Goal: Communication & Community: Share content

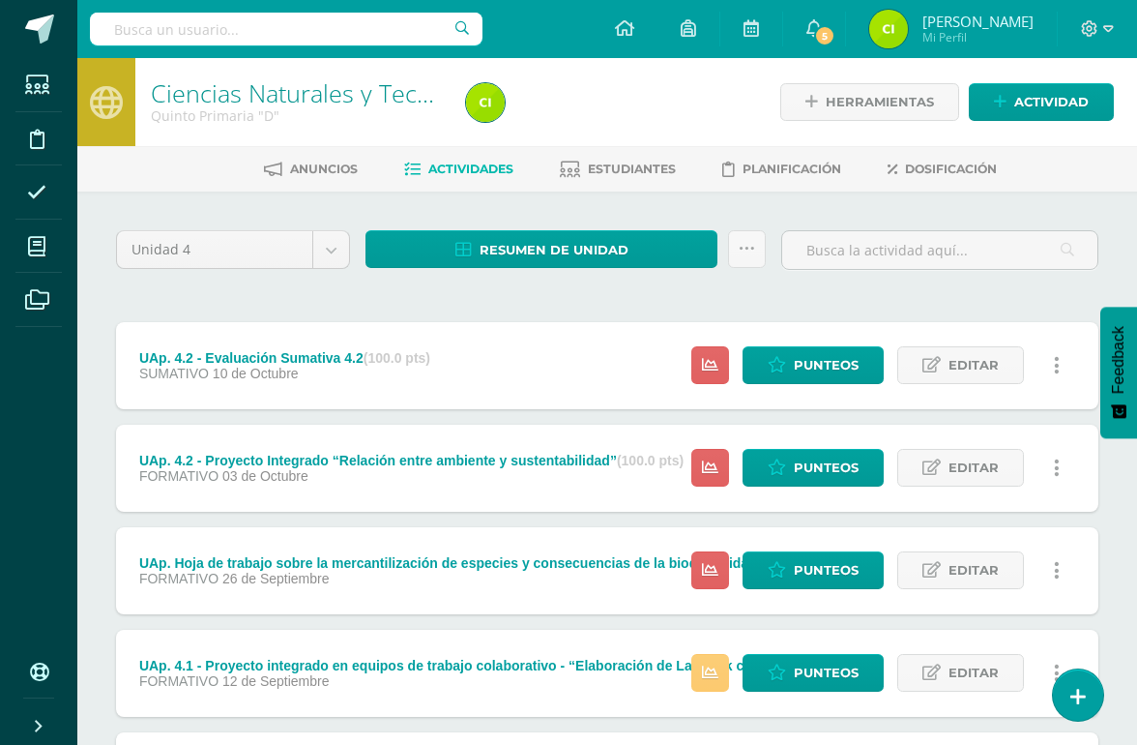
click at [1030, 103] on span "Actividad" at bounding box center [1052, 102] width 74 height 36
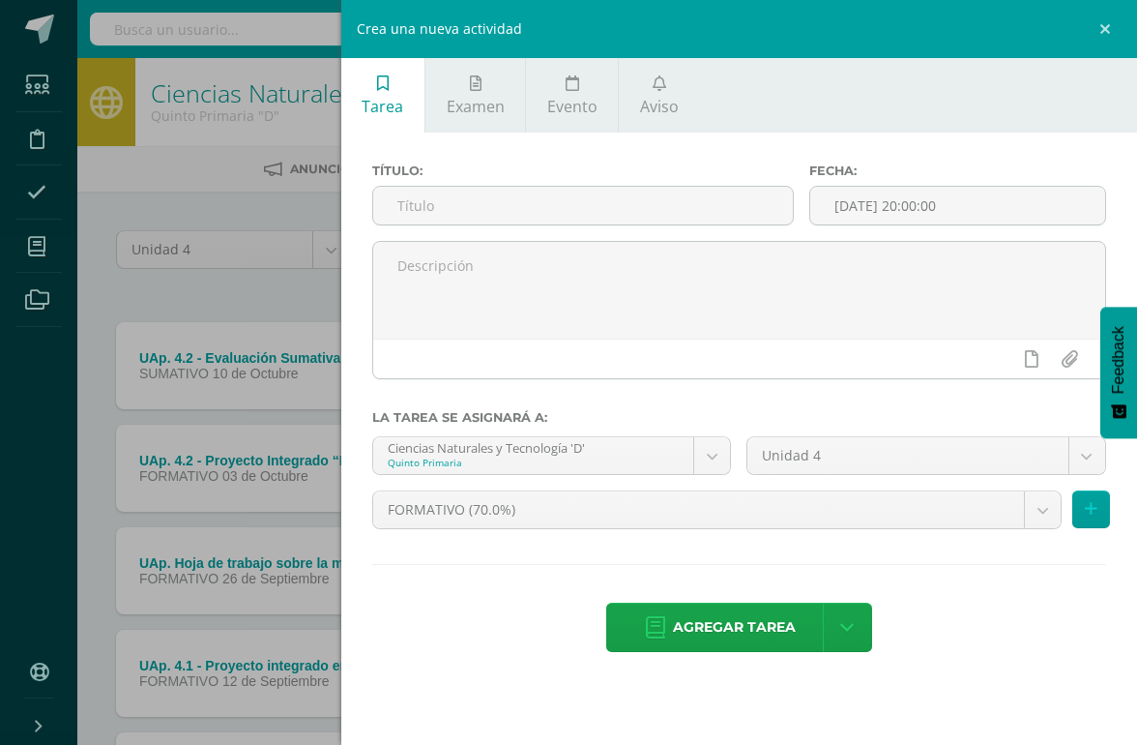
click at [667, 87] on link "Aviso" at bounding box center [659, 95] width 80 height 74
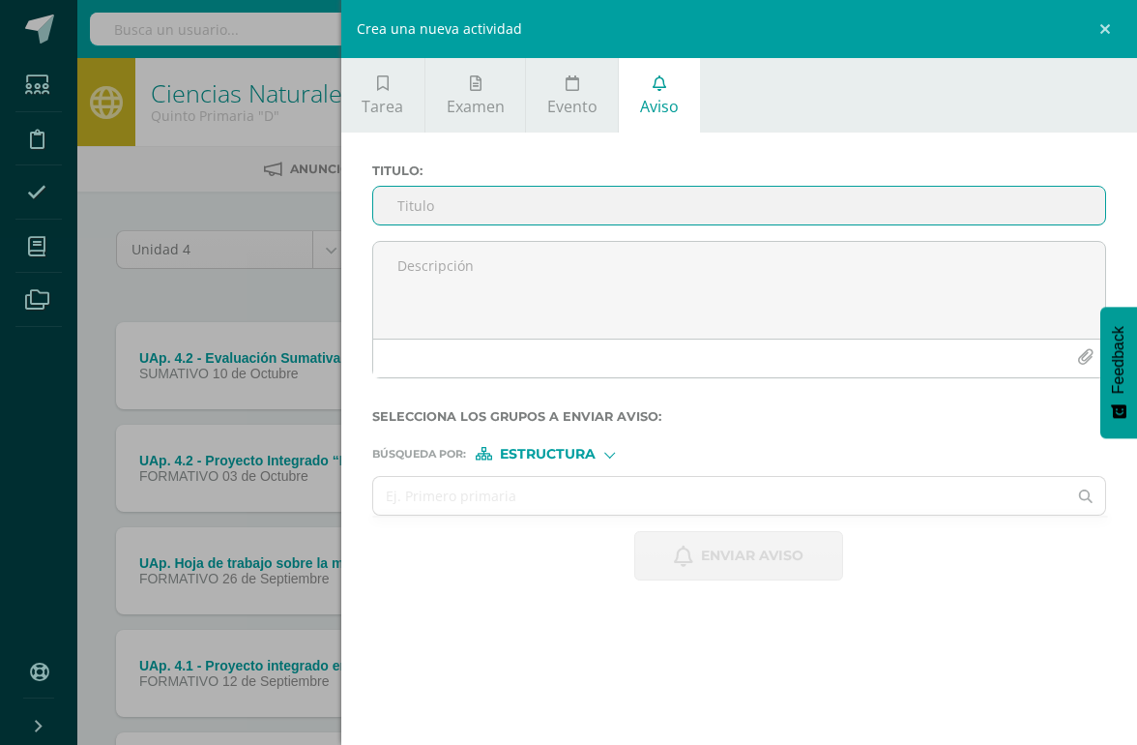
click at [425, 200] on input "Titulo :" at bounding box center [739, 206] width 732 height 38
type input "Avance de plataformas"
click at [744, 278] on textarea at bounding box center [739, 290] width 732 height 97
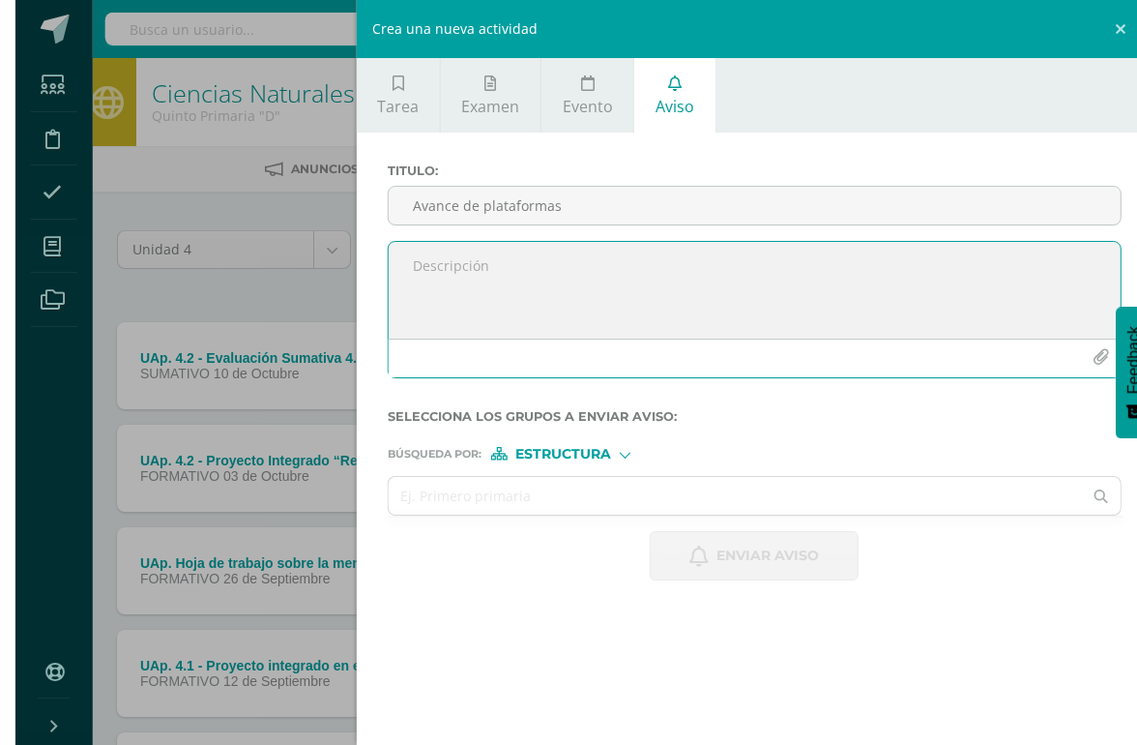
scroll to position [0, 45]
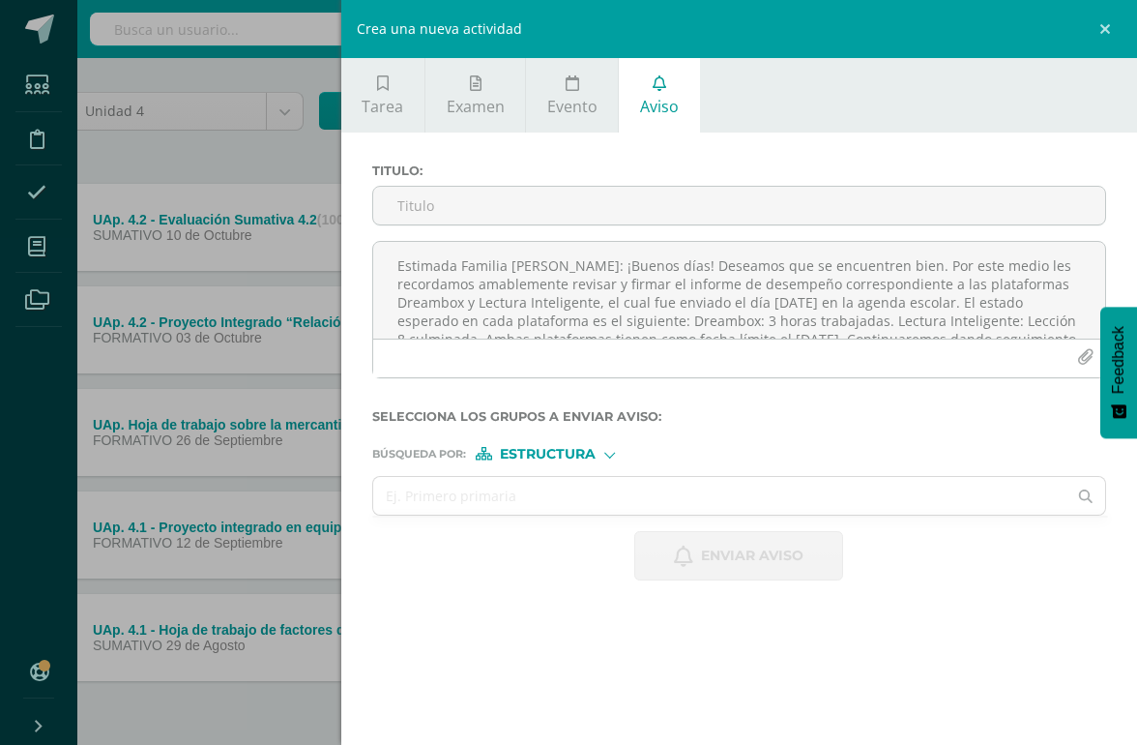
click at [911, 270] on textarea "Estimada Familia [PERSON_NAME]: ¡Buenos días! Deseamos que se encuentren bien. …" at bounding box center [739, 290] width 732 height 97
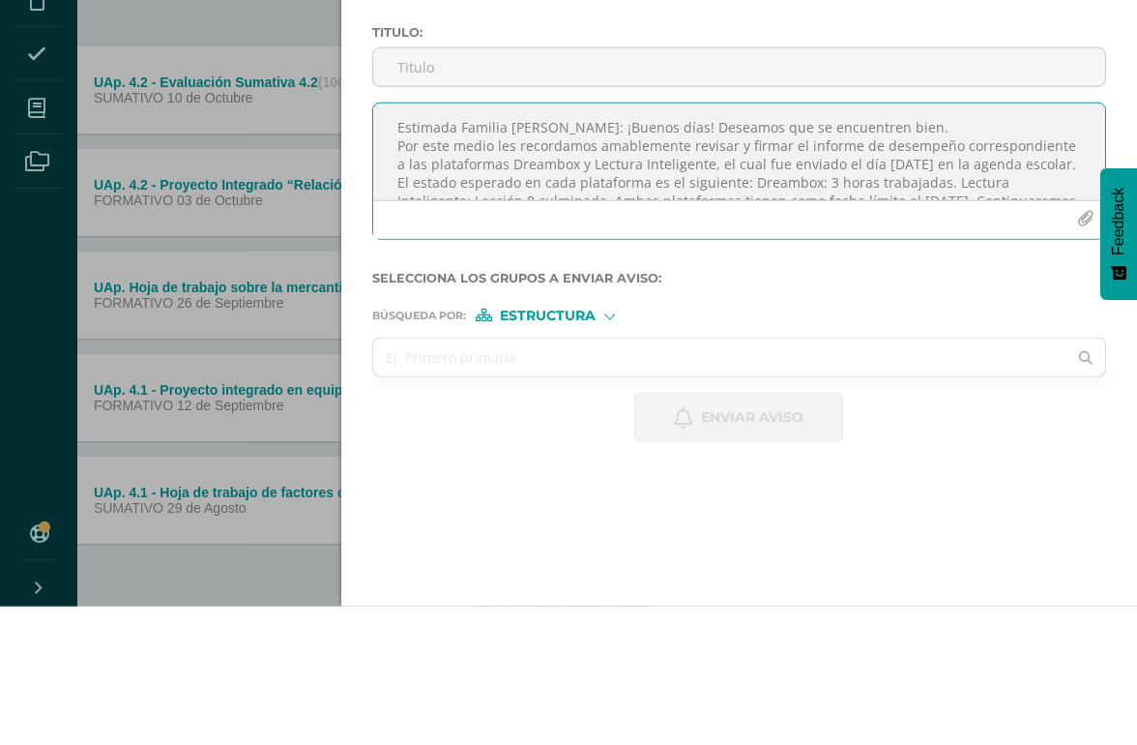
click at [900, 242] on textarea "Estimada Familia [PERSON_NAME]: ¡Buenos días! Deseamos que se encuentren bien. …" at bounding box center [739, 290] width 732 height 97
click at [909, 242] on textarea "Estimada Familia [PERSON_NAME]: ¡Buenos días! Deseamos que se encuentren bien. …" at bounding box center [739, 290] width 732 height 97
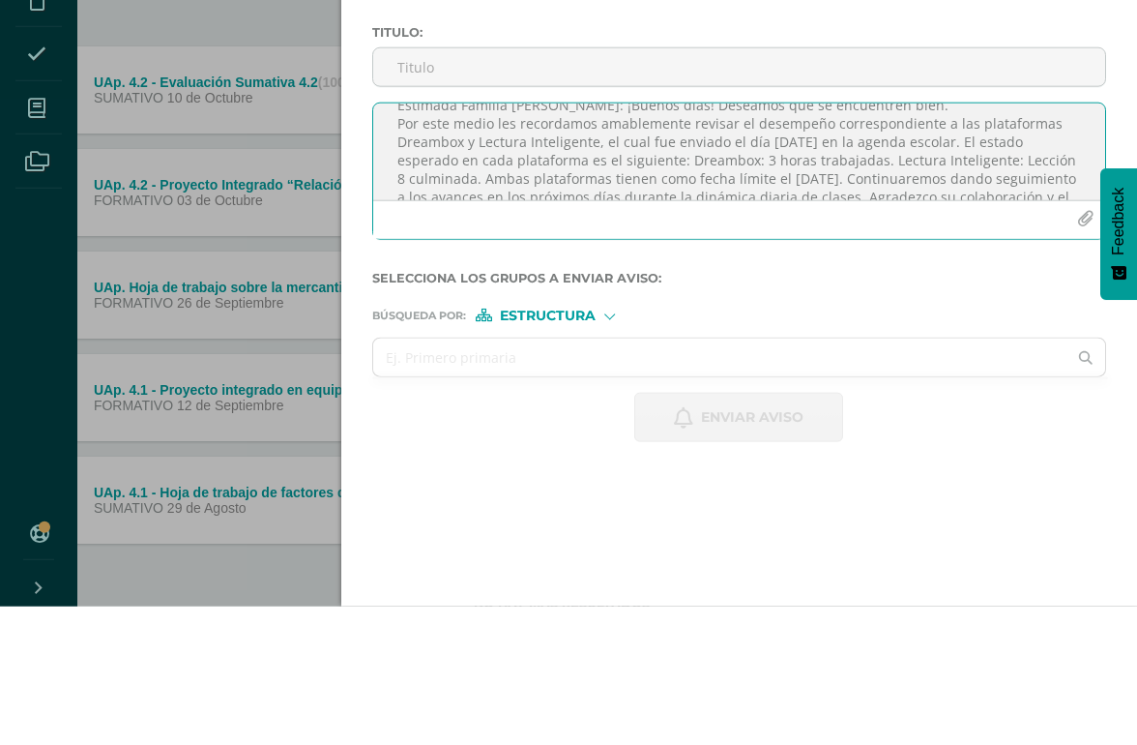
scroll to position [23, 0]
click at [711, 242] on textarea "Estimada Familia [PERSON_NAME]: ¡Buenos días! Deseamos que se encuentren bien. …" at bounding box center [739, 290] width 732 height 97
click at [710, 242] on textarea "Estimada Familia [PERSON_NAME]: ¡Buenos días! Deseamos que se encuentren bien. …" at bounding box center [739, 290] width 732 height 97
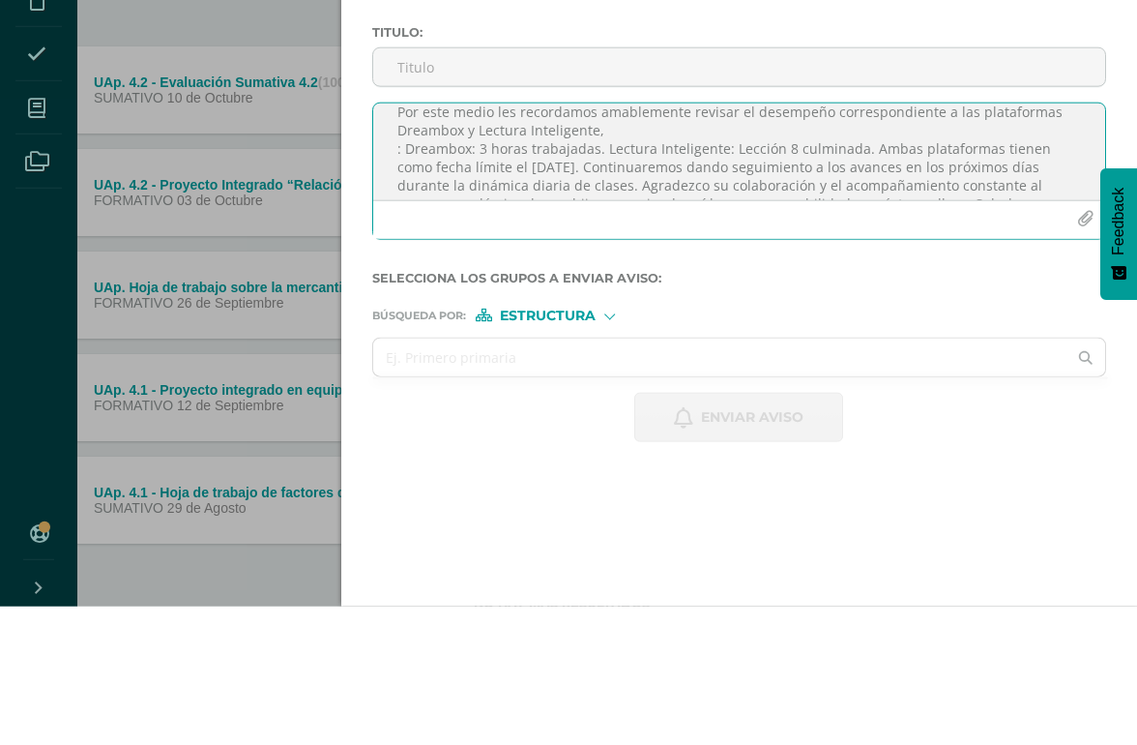
scroll to position [37, 0]
click at [954, 242] on textarea "Estimada Familia [PERSON_NAME]: ¡Buenos días! Deseamos que se encuentren bien. …" at bounding box center [739, 290] width 732 height 97
click at [411, 242] on textarea "Estimada Familia [PERSON_NAME]: ¡Buenos días! Deseamos que se encuentren bien. …" at bounding box center [739, 290] width 732 height 97
click at [487, 242] on textarea "Estimada Familia [PERSON_NAME]: ¡Buenos días! Deseamos que se encuentren bien. …" at bounding box center [739, 290] width 732 height 97
click at [608, 242] on textarea "Estimada Familia [PERSON_NAME]: ¡Buenos días! Deseamos que se encuentren bien. …" at bounding box center [739, 290] width 732 height 97
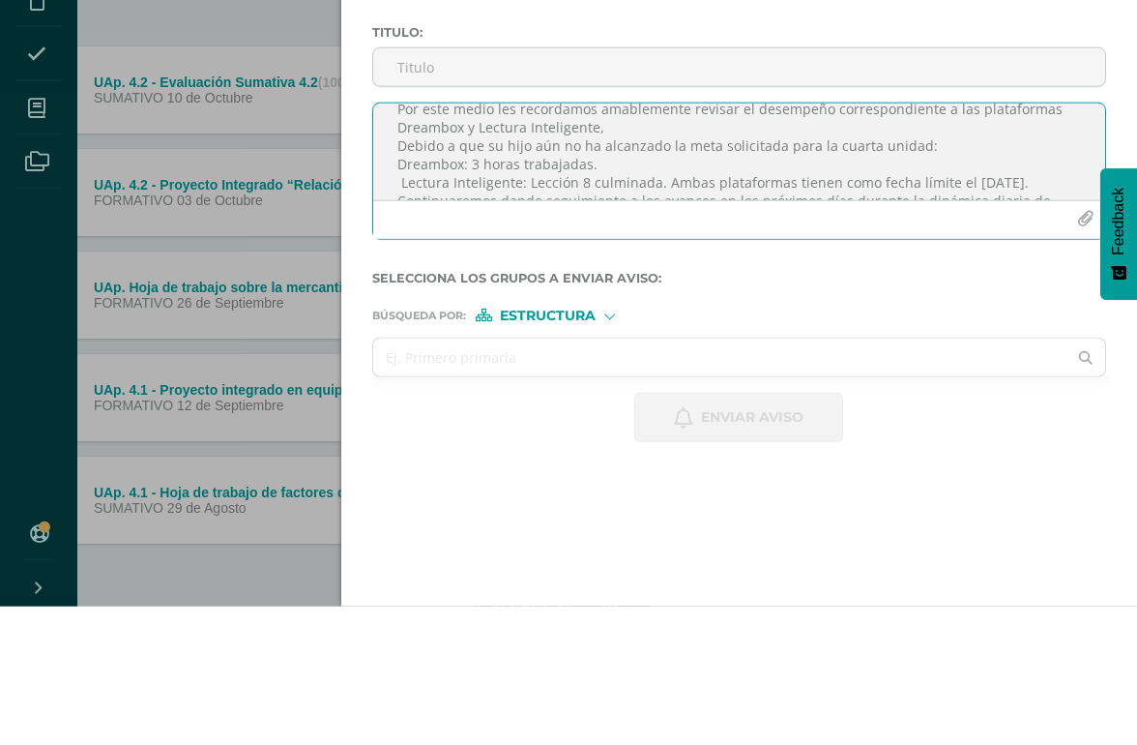
scroll to position [45, 0]
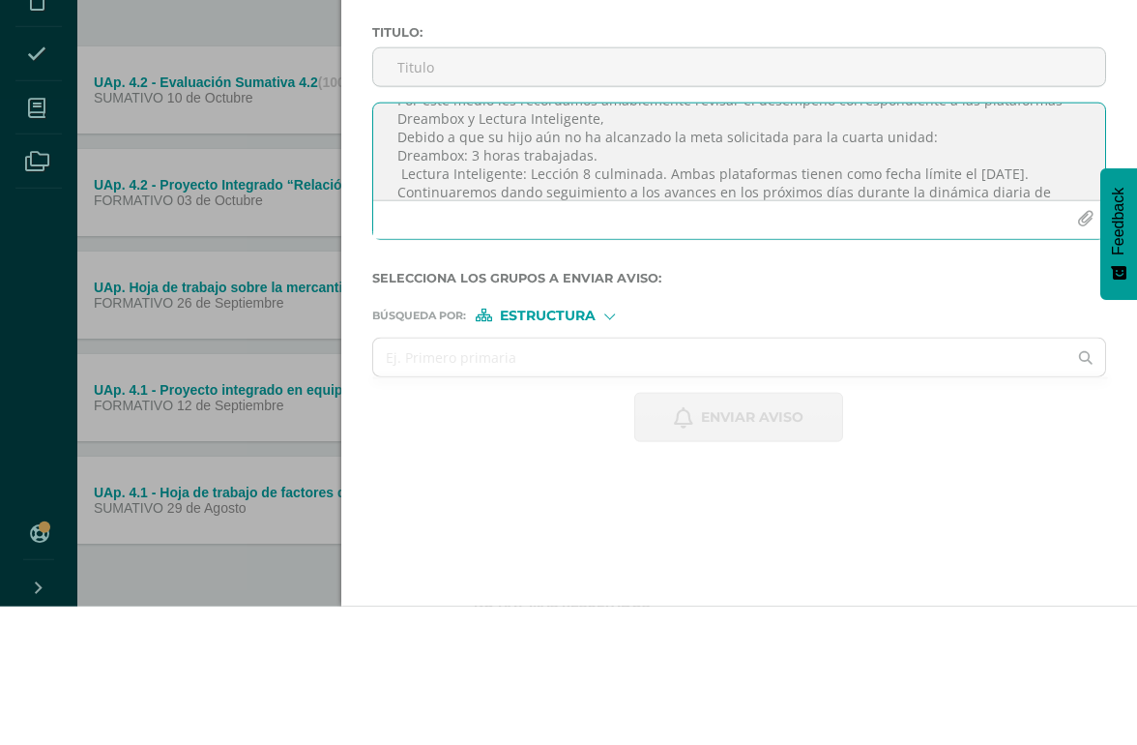
click at [402, 242] on textarea "Estimada Familia [PERSON_NAME]: ¡Buenos días! Deseamos que se encuentren bien. …" at bounding box center [739, 290] width 732 height 97
click at [806, 242] on textarea "Estimada Familia [PERSON_NAME]: ¡Buenos días! Deseamos que se encuentren bien. …" at bounding box center [739, 290] width 732 height 97
click at [487, 242] on textarea "Estimada Familia [PERSON_NAME]: ¡Buenos días! Deseamos que se encuentren bien. …" at bounding box center [739, 290] width 732 height 97
click at [529, 242] on textarea "Estimada Familia [PERSON_NAME]: ¡Buenos días! Deseamos que se encuentren bien. …" at bounding box center [739, 290] width 732 height 97
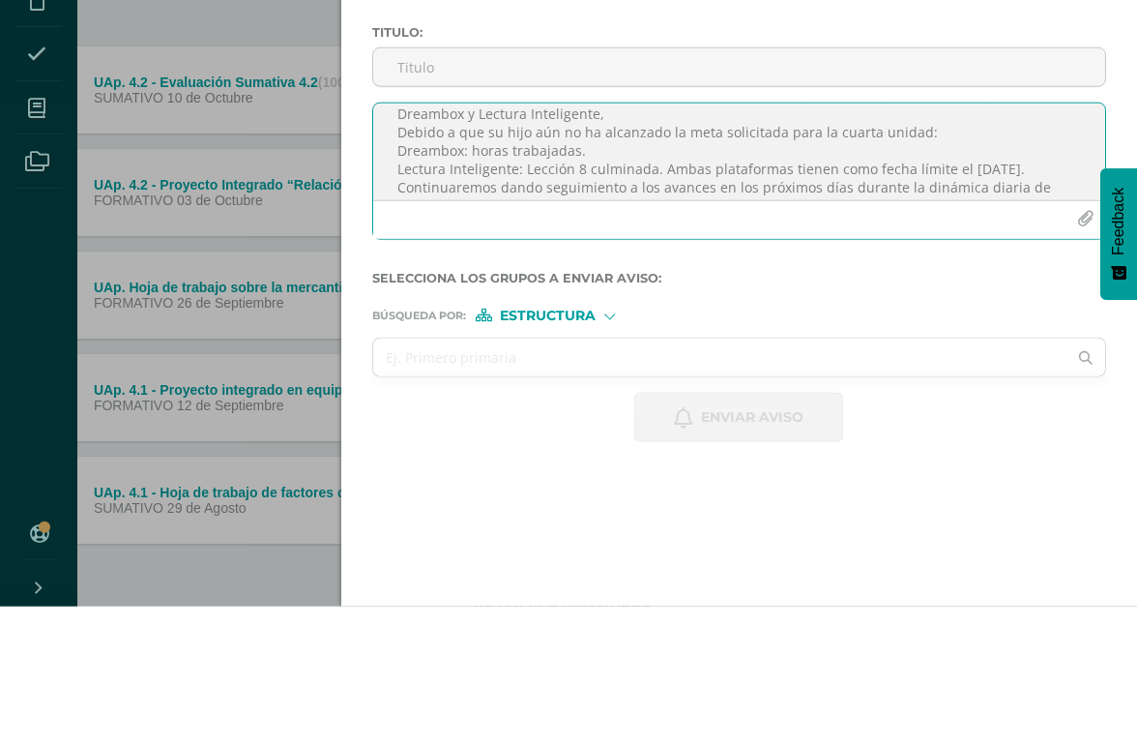
click at [677, 242] on textarea "Estimada Familia [PERSON_NAME]: ¡Buenos días! Deseamos que se encuentren bien. …" at bounding box center [739, 290] width 732 height 97
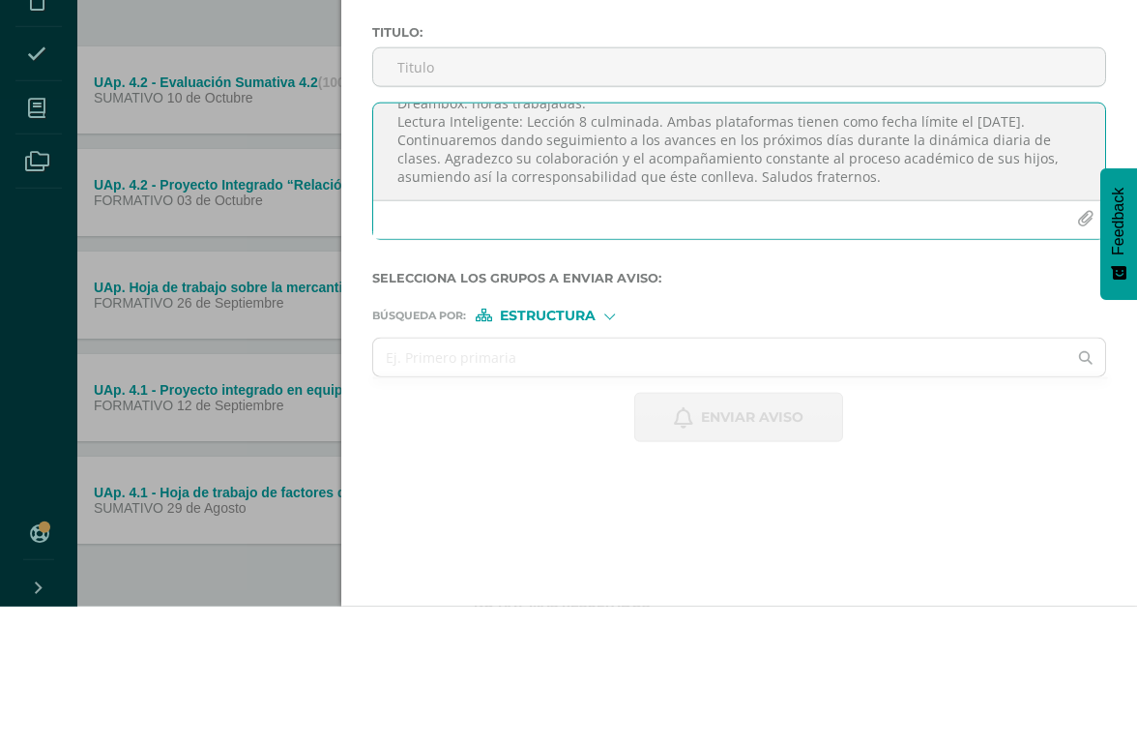
scroll to position [102, 0]
click at [693, 242] on textarea "Estimada Familia [PERSON_NAME]: ¡Buenos días! Deseamos que se encuentren bien. …" at bounding box center [739, 290] width 732 height 97
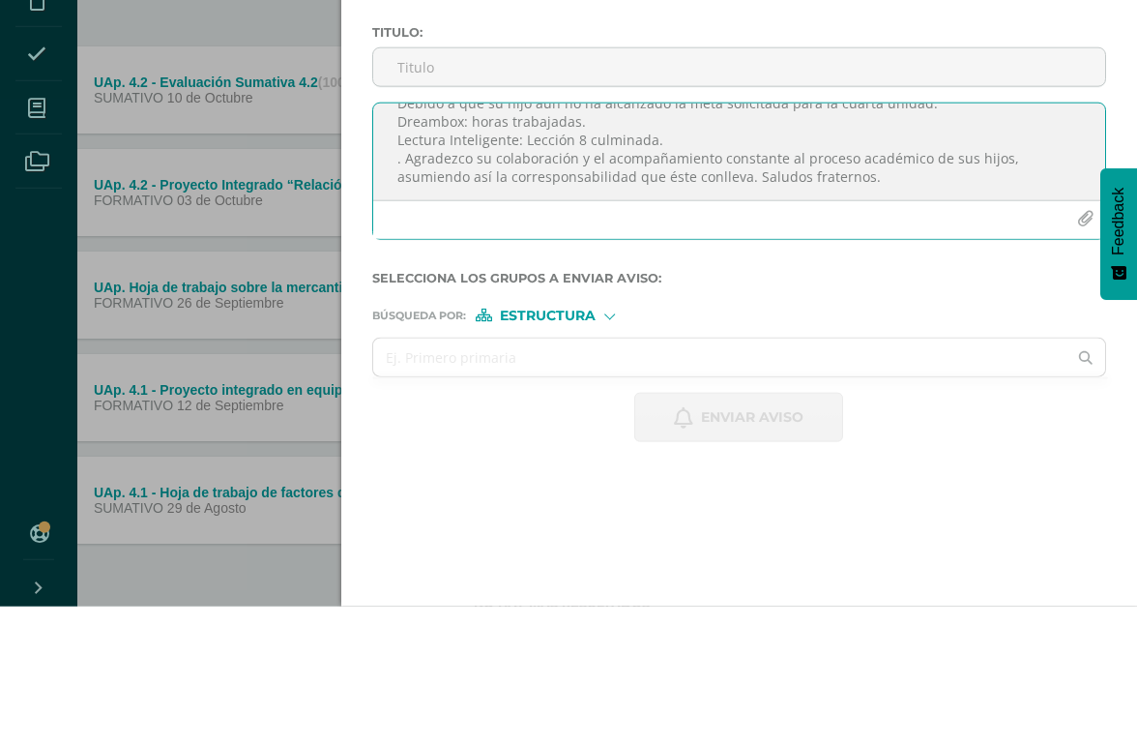
click at [412, 242] on textarea "Estimada Familia [PERSON_NAME]: ¡Buenos días! Deseamos que se encuentren bien. …" at bounding box center [739, 290] width 732 height 97
click at [486, 242] on textarea "Estimada Familia [PERSON_NAME]: ¡Buenos días! Deseamos que se encuentren bien. …" at bounding box center [739, 290] width 732 height 97
click at [635, 242] on textarea "Estimada Familia [PERSON_NAME]: ¡Buenos días! Deseamos que se encuentren bien. …" at bounding box center [739, 290] width 732 height 97
click at [590, 242] on textarea "Estimada Familia [PERSON_NAME]: ¡Buenos días! Deseamos que se encuentren bien. …" at bounding box center [739, 290] width 732 height 97
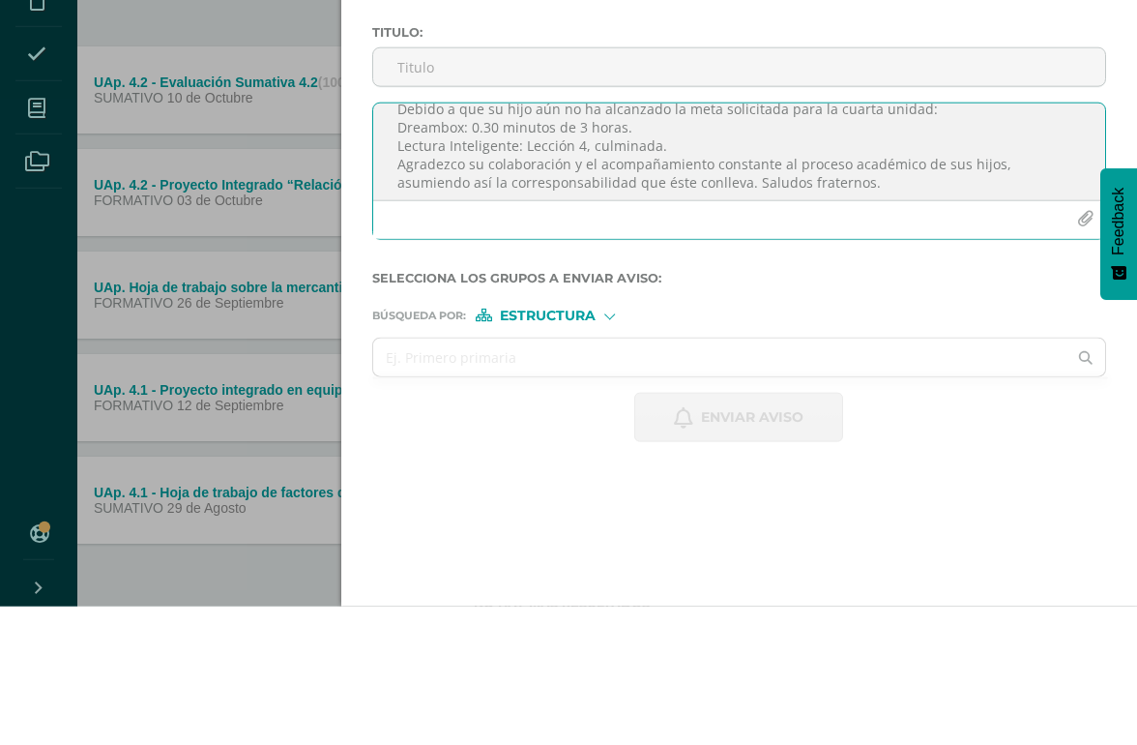
click at [713, 242] on textarea "Estimada Familia [PERSON_NAME]: ¡Buenos días! Deseamos que se encuentren bien. …" at bounding box center [739, 290] width 732 height 97
click at [646, 242] on textarea "Estimada Familia [PERSON_NAME]: ¡Buenos días! Deseamos que se encuentren bien. …" at bounding box center [739, 290] width 732 height 97
click at [652, 242] on textarea "Estimada Familia [PERSON_NAME]: ¡Buenos días! Deseamos que se encuentren bien. …" at bounding box center [739, 290] width 732 height 97
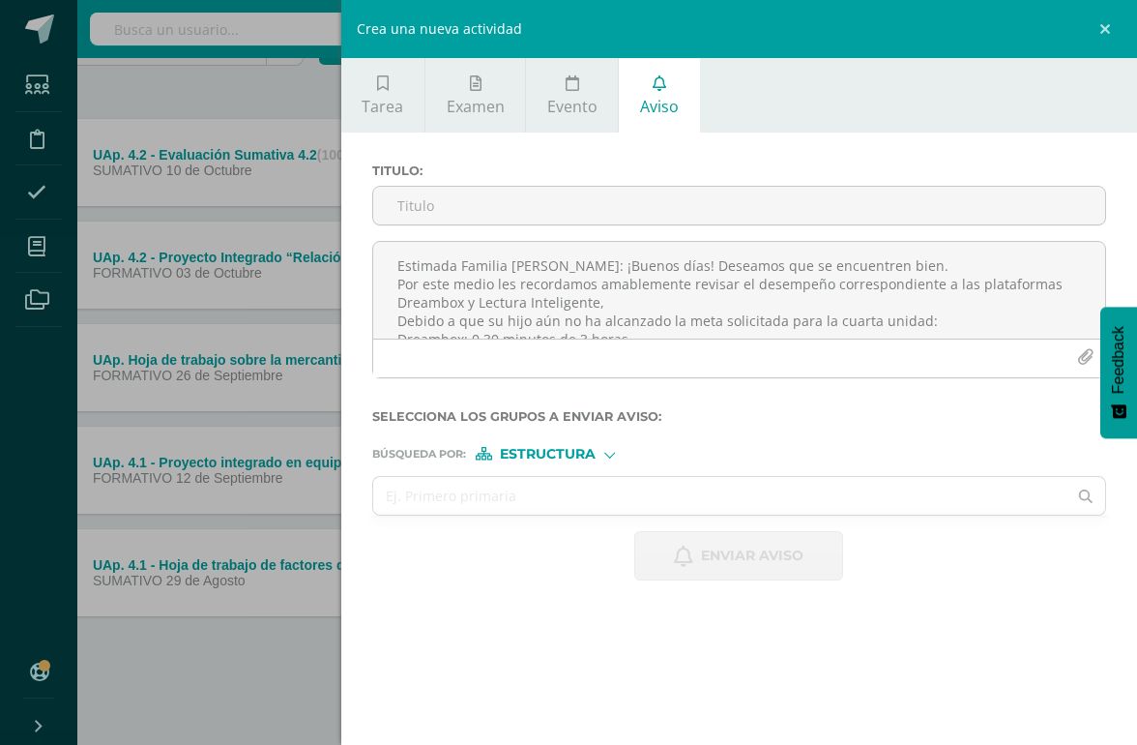
scroll to position [0, 0]
type textarea "Estimada Familia [PERSON_NAME]: ¡Buenos días! Deseamos que se encuentren bien. …"
click at [842, 217] on input "Titulo :" at bounding box center [739, 206] width 732 height 38
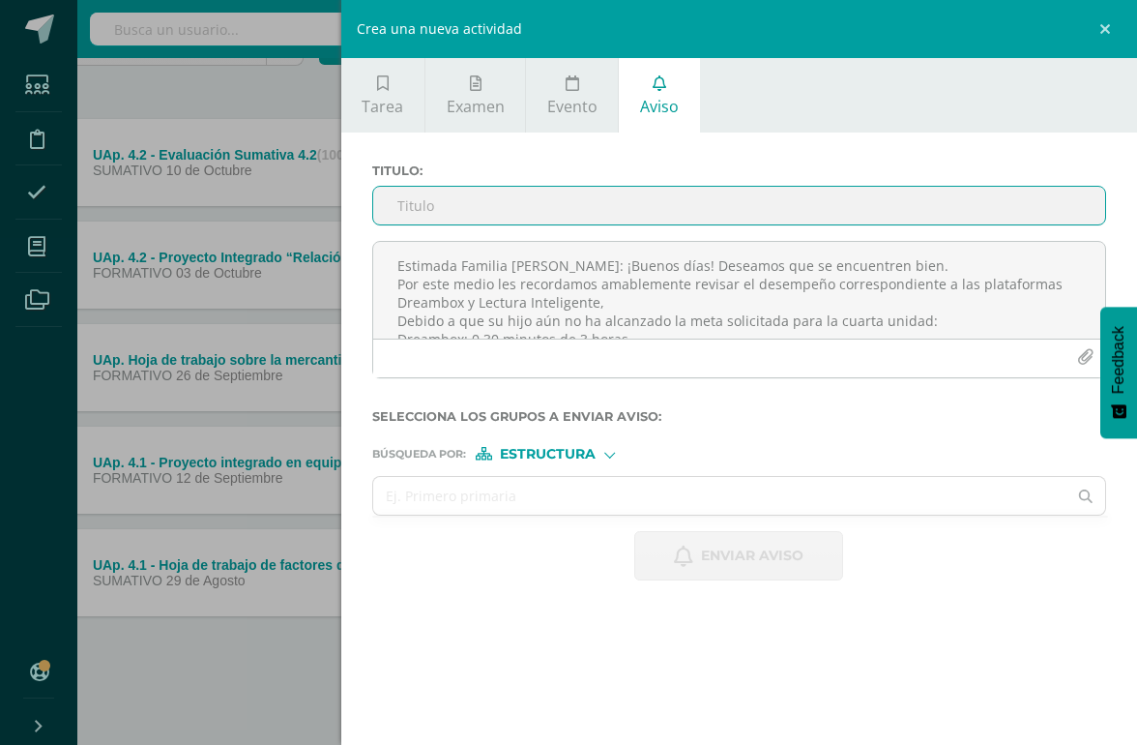
scroll to position [207, 45]
type input "R"
type input "P"
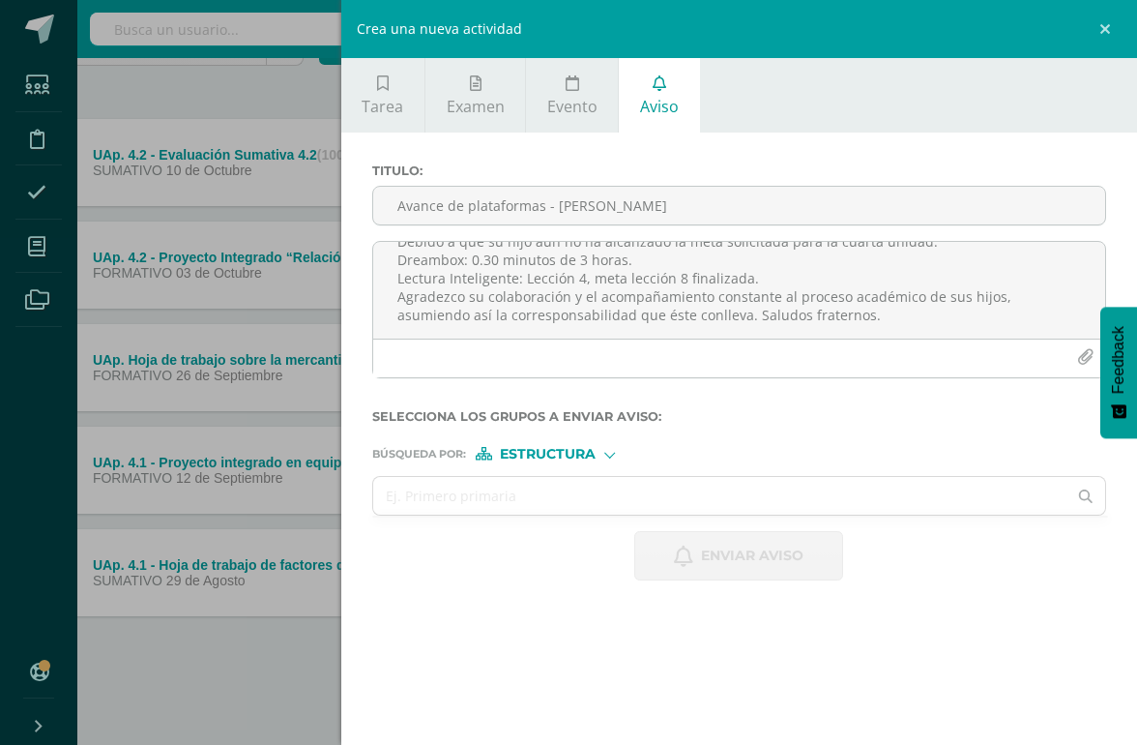
scroll to position [103, 0]
type input "Avance de plataformas - [PERSON_NAME]"
click at [1035, 305] on textarea "Estimada Familia [PERSON_NAME]: ¡Buenos días! Deseamos que se encuentren bien. …" at bounding box center [739, 290] width 732 height 97
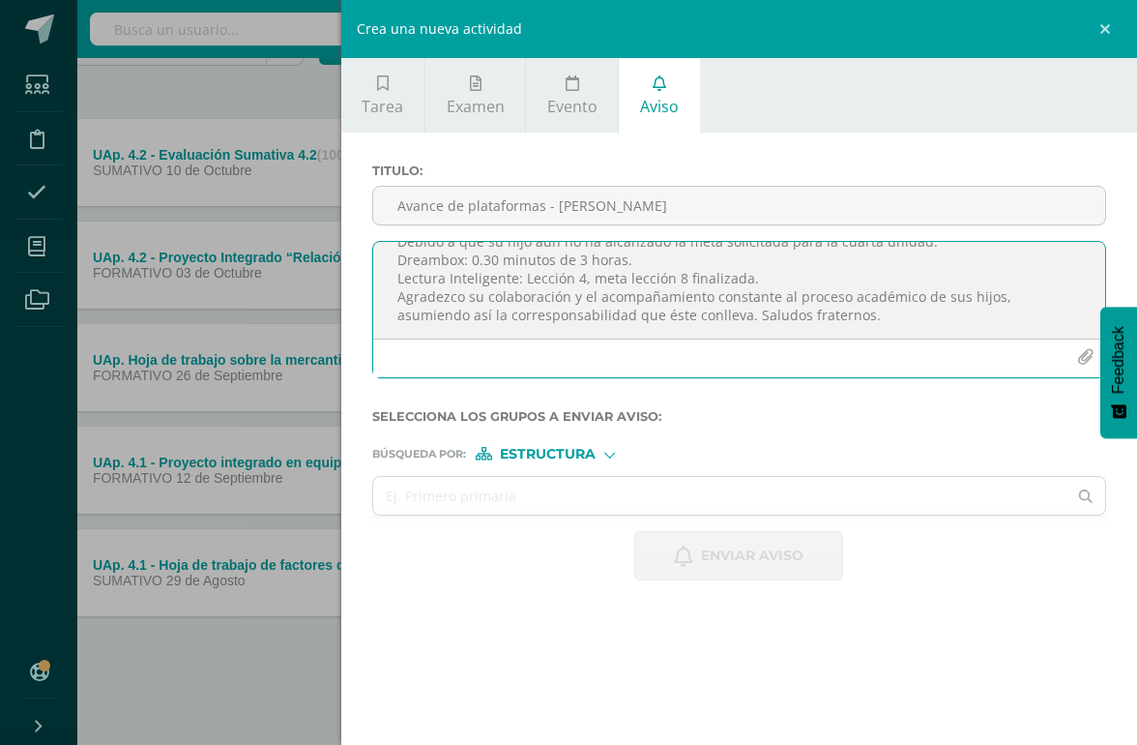
scroll to position [207, 45]
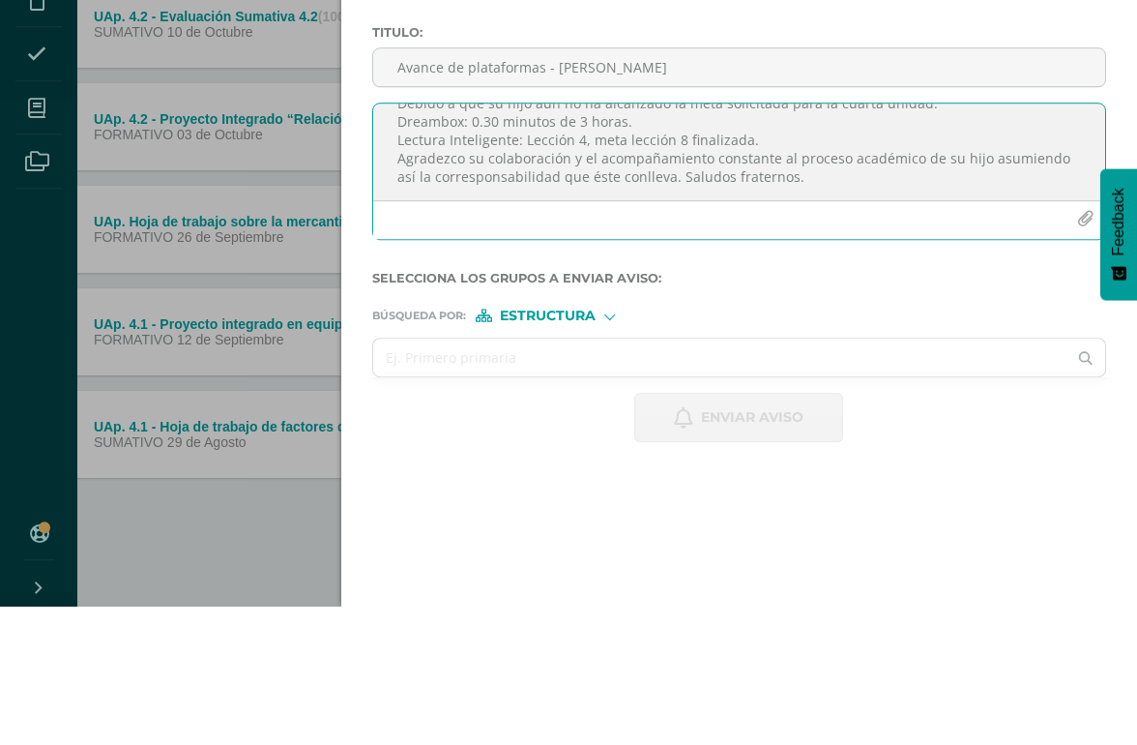
click at [905, 242] on textarea "Estimada Familia [PERSON_NAME]: ¡Buenos días! Deseamos que se encuentren bien. …" at bounding box center [739, 290] width 732 height 97
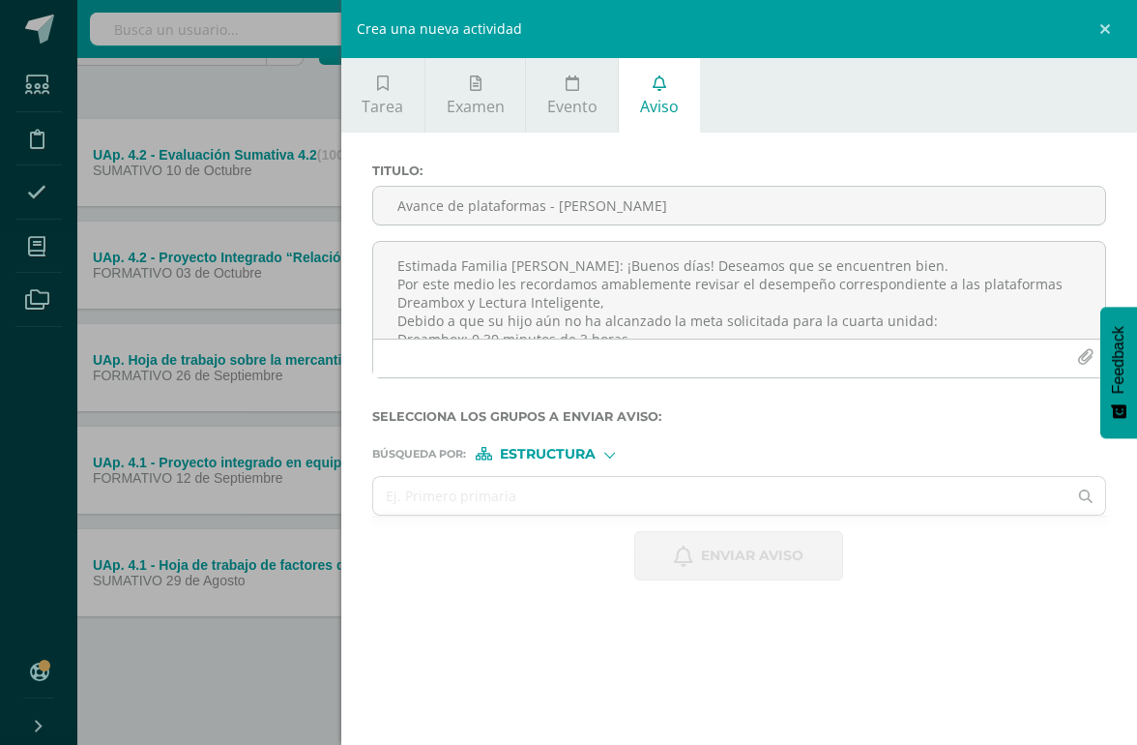
scroll to position [0, 0]
type textarea "Estimada Familia [PERSON_NAME]: ¡Buenos días! Deseamos que se encuentren bien. …"
click at [613, 458] on div at bounding box center [610, 454] width 8 height 8
click at [610, 514] on label "Persona" at bounding box center [553, 513] width 133 height 14
click at [608, 506] on input "text" at bounding box center [720, 496] width 694 height 38
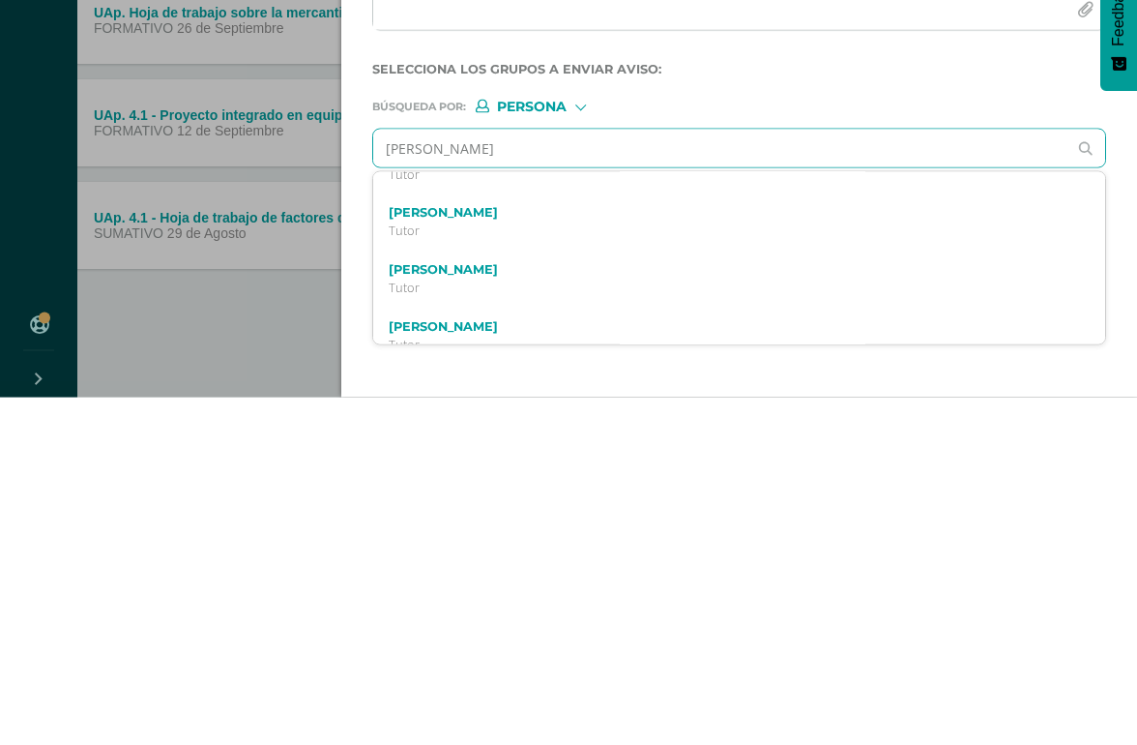
scroll to position [434, 0]
type input "[PERSON_NAME]"
click at [541, 550] on label "[PERSON_NAME]" at bounding box center [724, 557] width 670 height 15
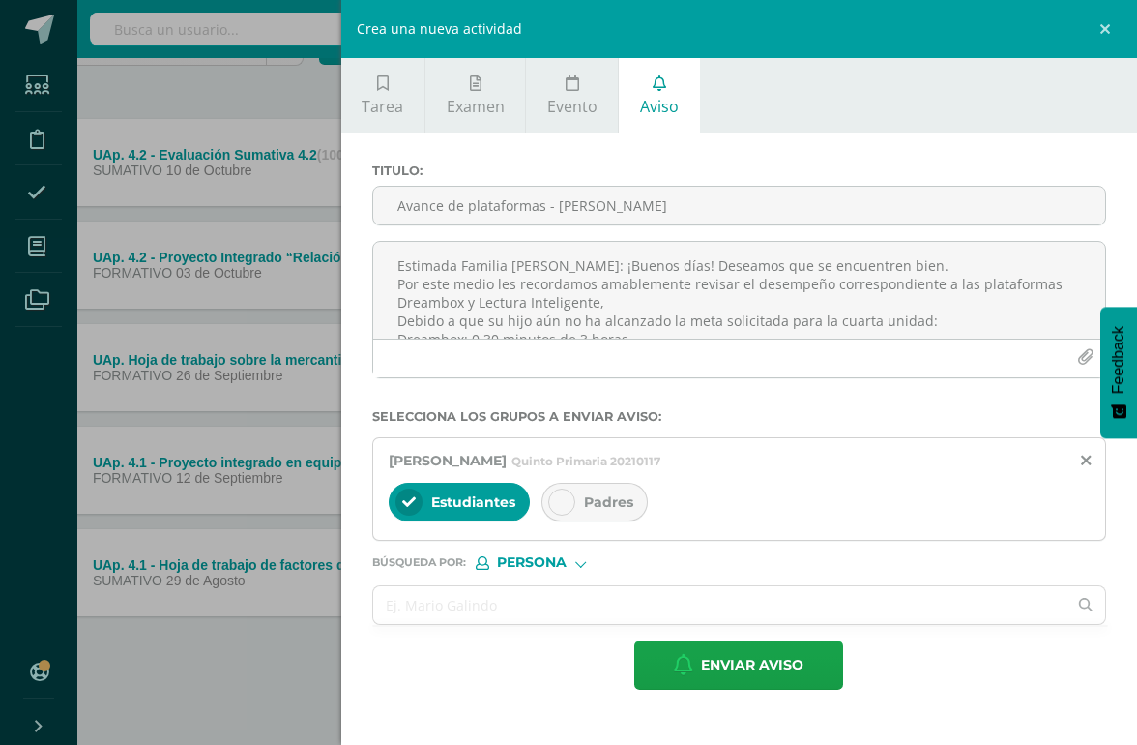
scroll to position [0, 0]
click at [576, 506] on div at bounding box center [561, 501] width 27 height 27
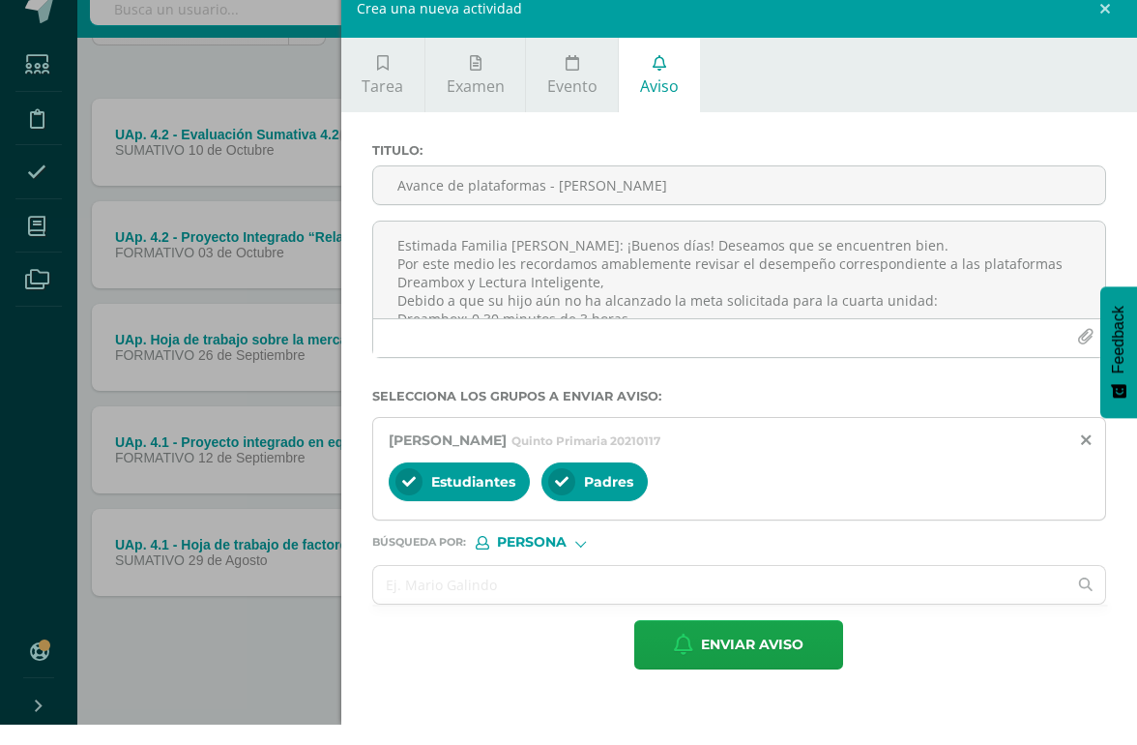
scroll to position [208, 0]
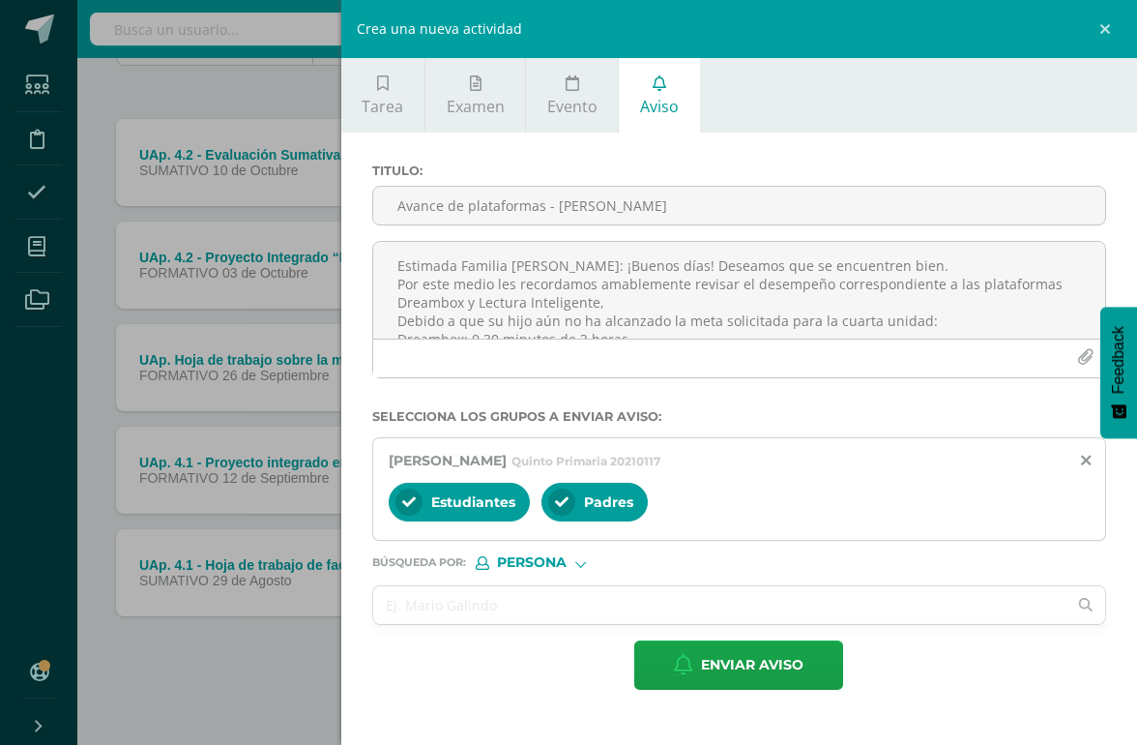
click at [586, 567] on div at bounding box center [581, 561] width 11 height 11
click at [719, 607] on input "text" at bounding box center [720, 605] width 694 height 38
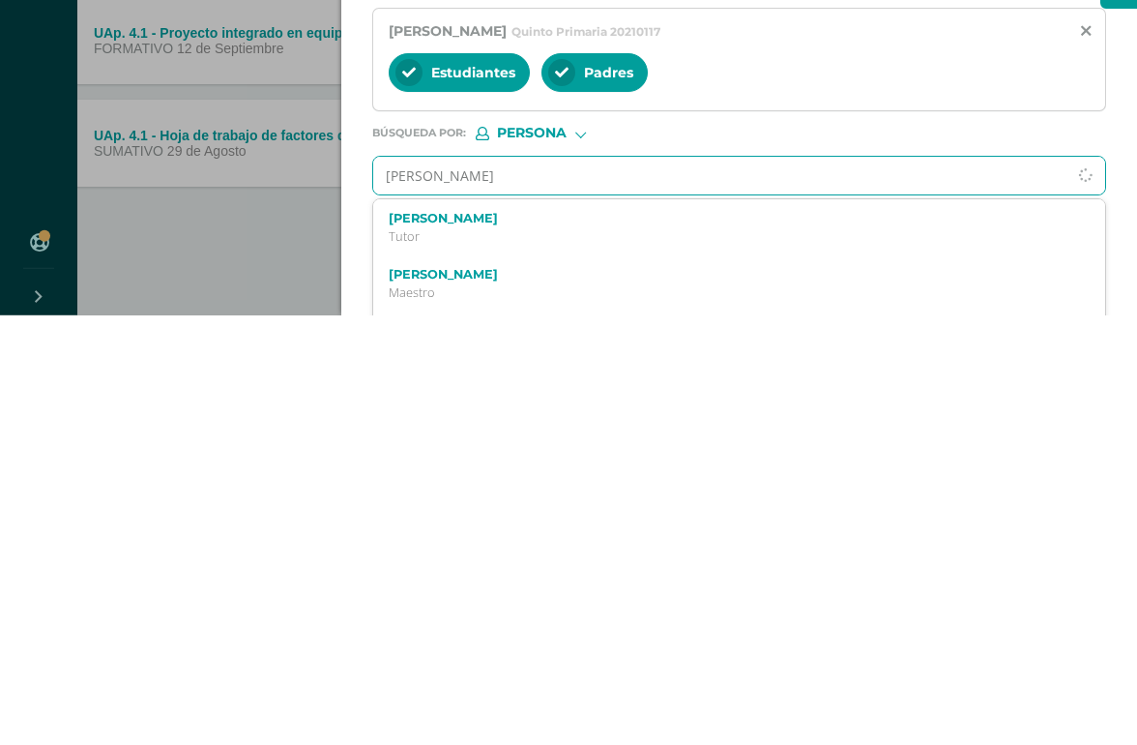
type input "[PERSON_NAME]"
click at [576, 640] on label "[PERSON_NAME]" at bounding box center [724, 647] width 670 height 15
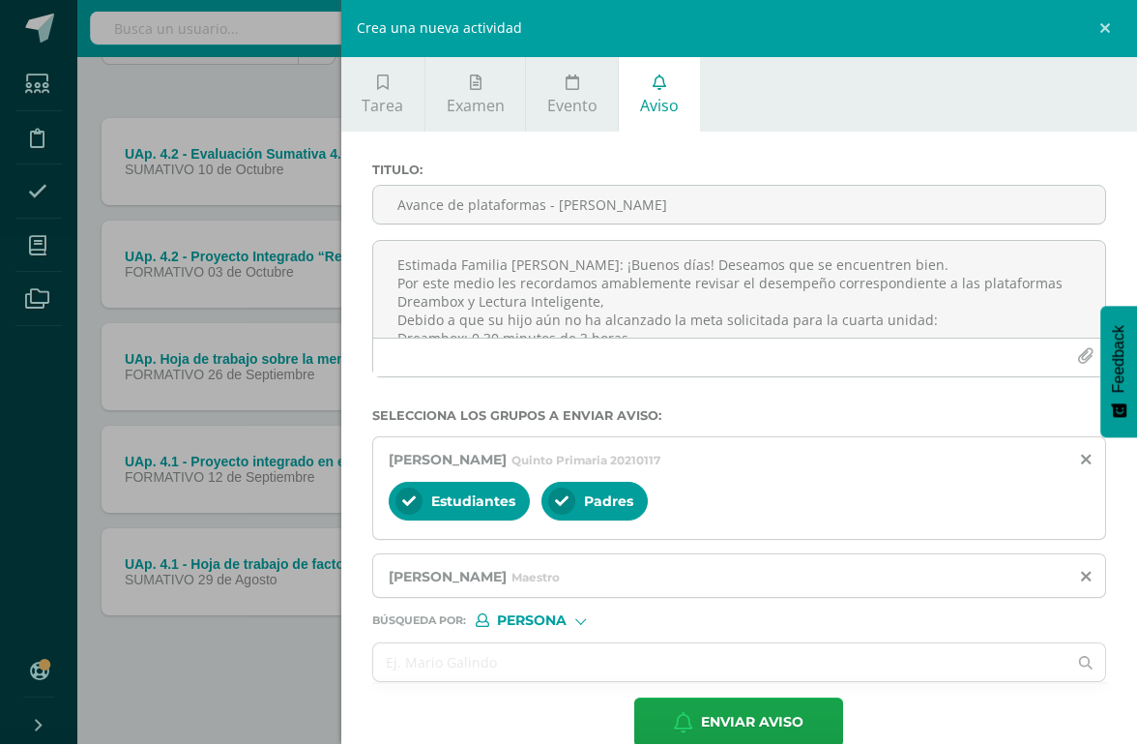
scroll to position [208, 15]
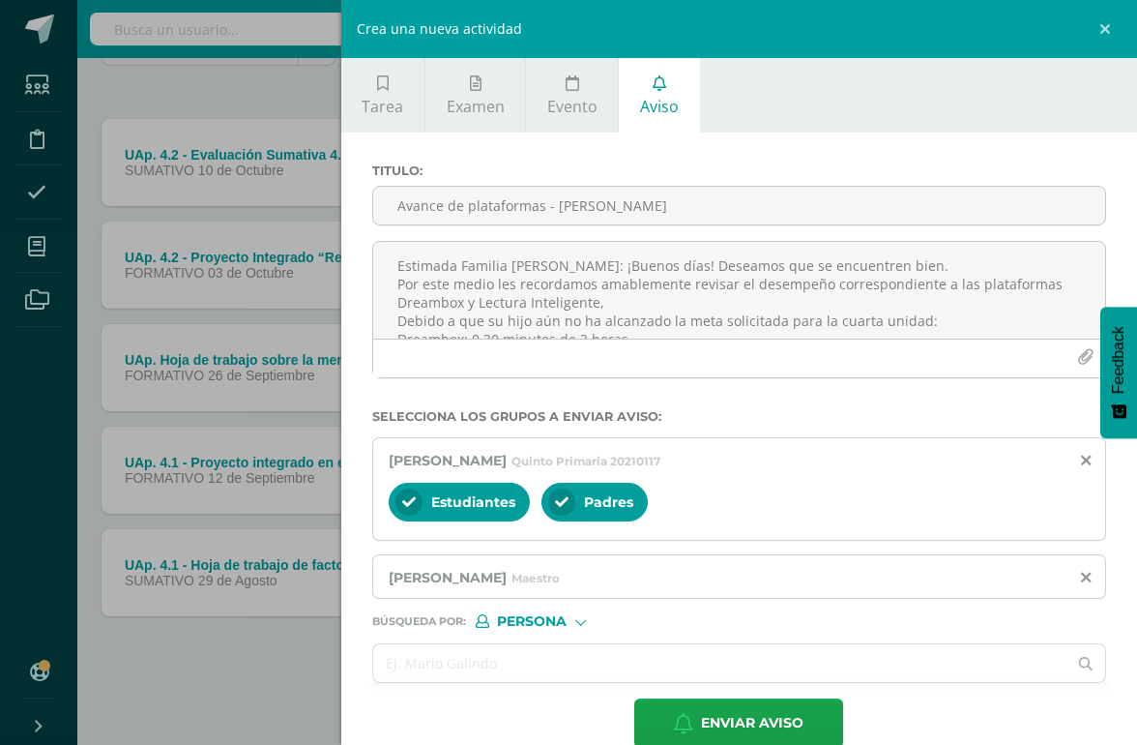
click at [751, 683] on span "Enviar aviso" at bounding box center [752, 722] width 103 height 47
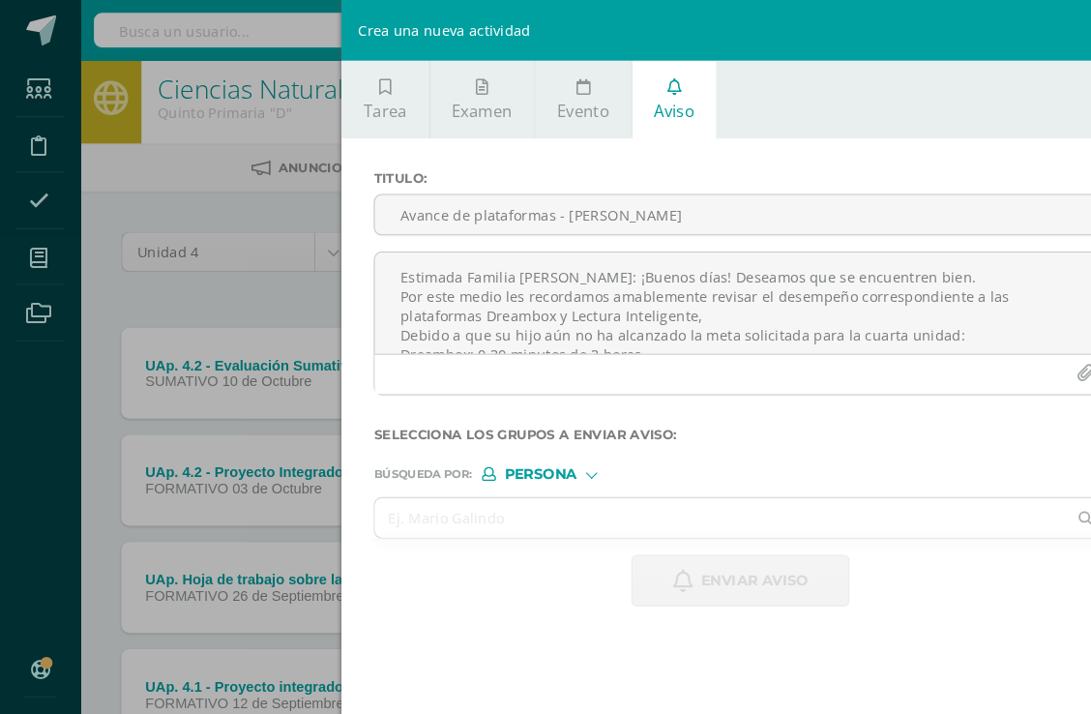
scroll to position [0, 0]
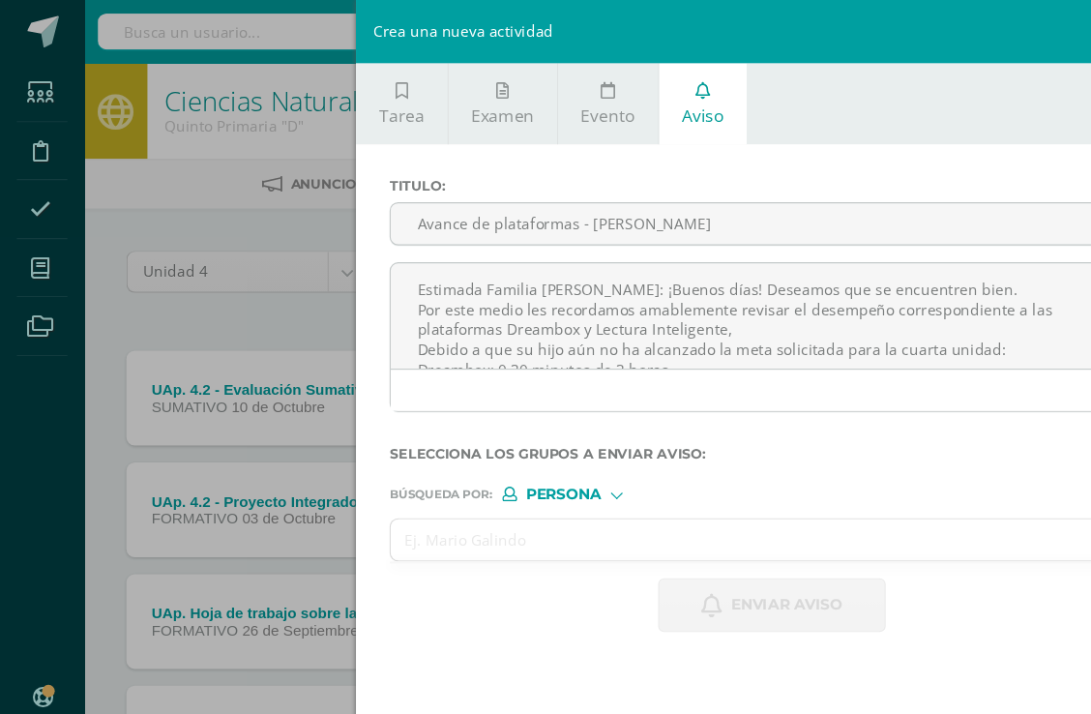
click at [406, 284] on textarea "Estimada Familia [PERSON_NAME]: ¡Buenos días! Deseamos que se encuentren bien. …" at bounding box center [709, 290] width 700 height 97
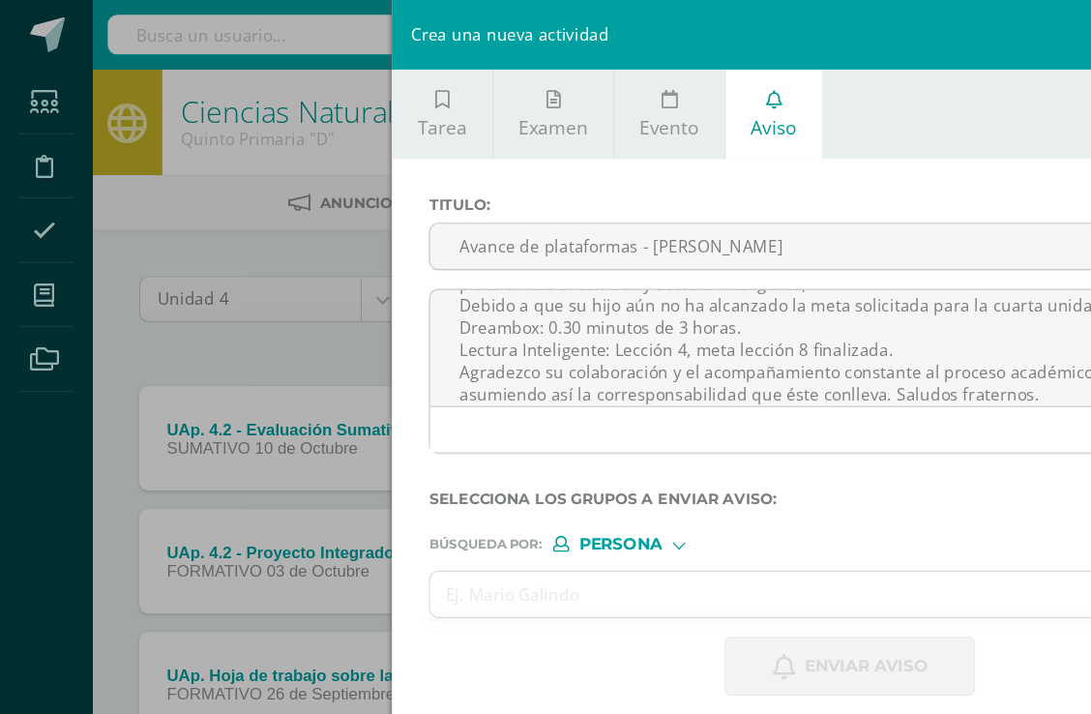
scroll to position [62, 0]
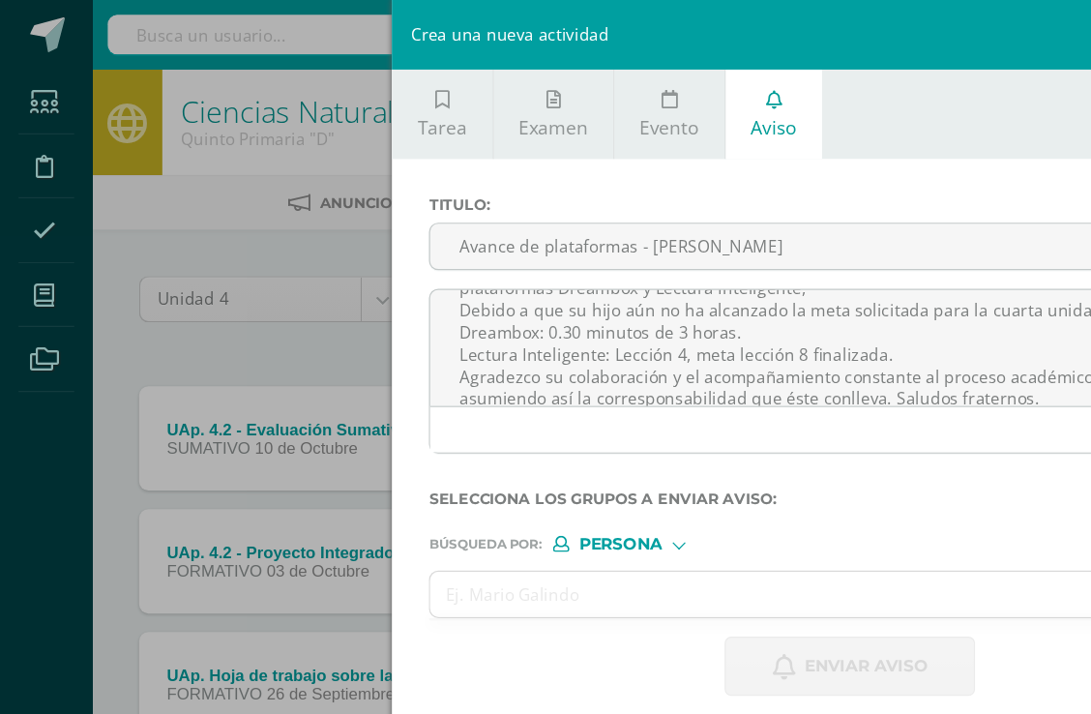
click at [567, 291] on textarea "Estimada Familia [PERSON_NAME]: ¡Buenos días! Deseamos que se encuentren bien. …" at bounding box center [709, 290] width 700 height 97
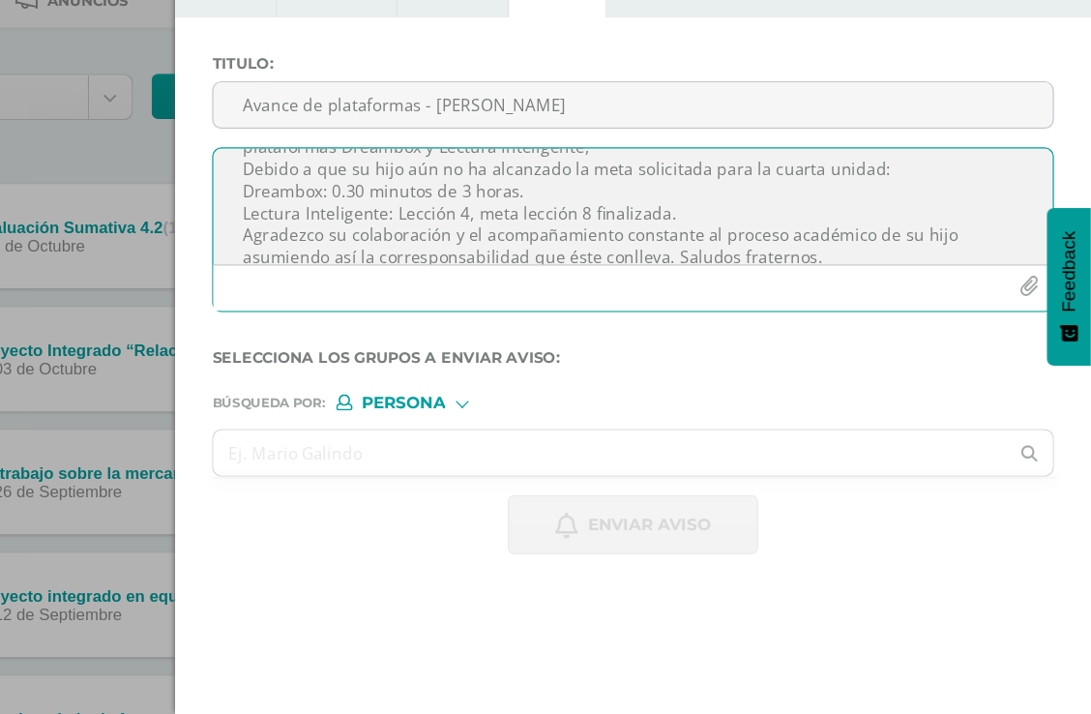
scroll to position [0, 45]
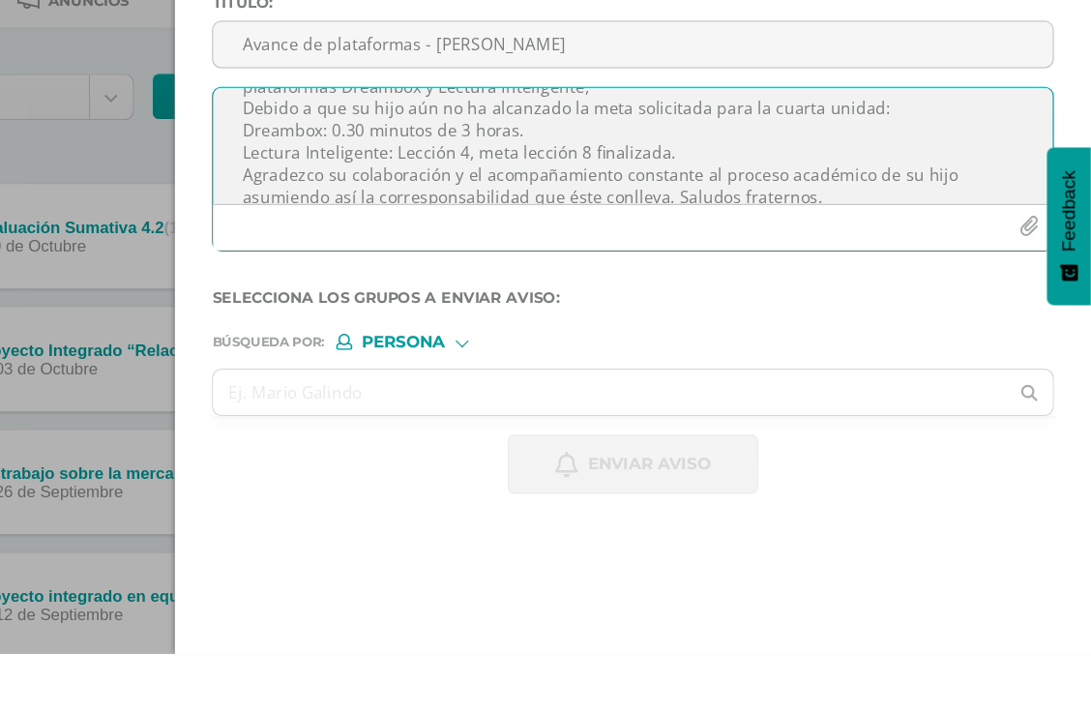
click at [380, 242] on textarea "Estimada Familia [PERSON_NAME]: ¡Buenos días! Deseamos que se encuentren bien. …" at bounding box center [709, 290] width 700 height 97
click at [376, 242] on textarea "Estimada Familia [PERSON_NAME]: ¡Buenos días! Deseamos que se encuentren bien. …" at bounding box center [709, 290] width 700 height 97
click at [379, 242] on textarea "Estimada Familia [PERSON_NAME]: ¡Buenos días! Deseamos que se encuentren bien. …" at bounding box center [709, 290] width 700 height 97
click at [384, 242] on textarea "Estimada Familia [PERSON_NAME]: ¡Buenos días! Deseamos que se encuentren bien. …" at bounding box center [709, 290] width 700 height 97
click at [383, 242] on textarea "Estimada Familia [PERSON_NAME]: ¡Buenos días! Deseamos que se encuentren bien. …" at bounding box center [709, 290] width 700 height 97
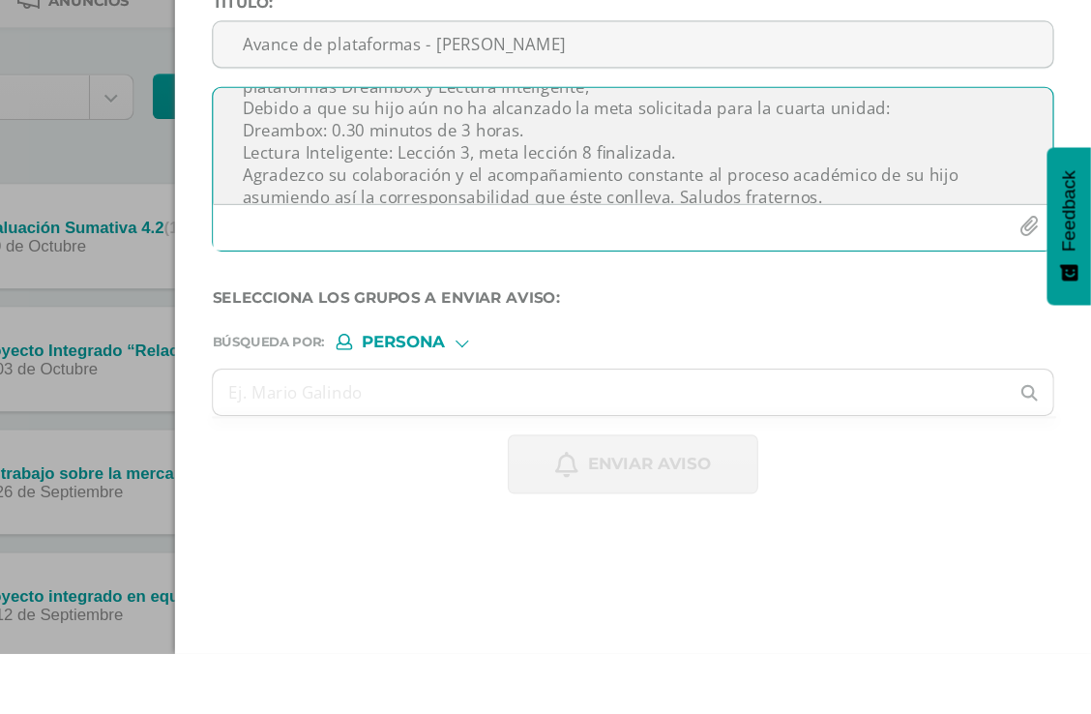
click at [359, 242] on textarea "Estimada Familia [PERSON_NAME]: ¡Buenos días! Deseamos que se encuentren bien. …" at bounding box center [709, 290] width 700 height 97
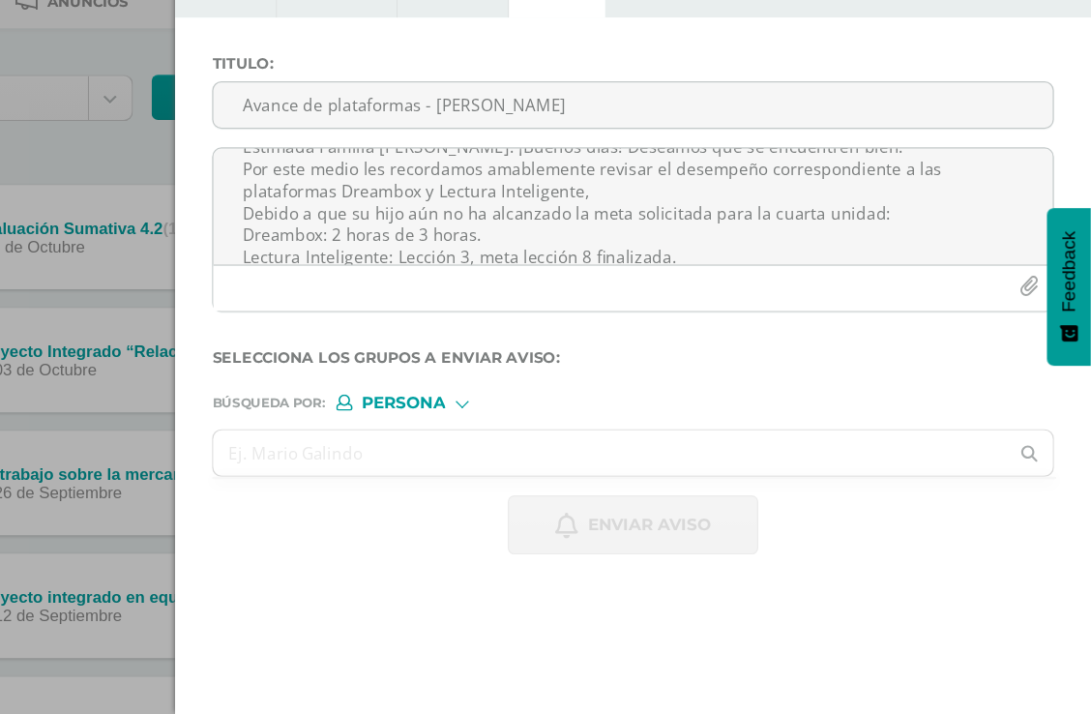
scroll to position [27, 0]
click at [359, 242] on textarea "Estimada Familia [PERSON_NAME]: ¡Buenos días! Deseamos que se encuentren bien. …" at bounding box center [709, 290] width 700 height 97
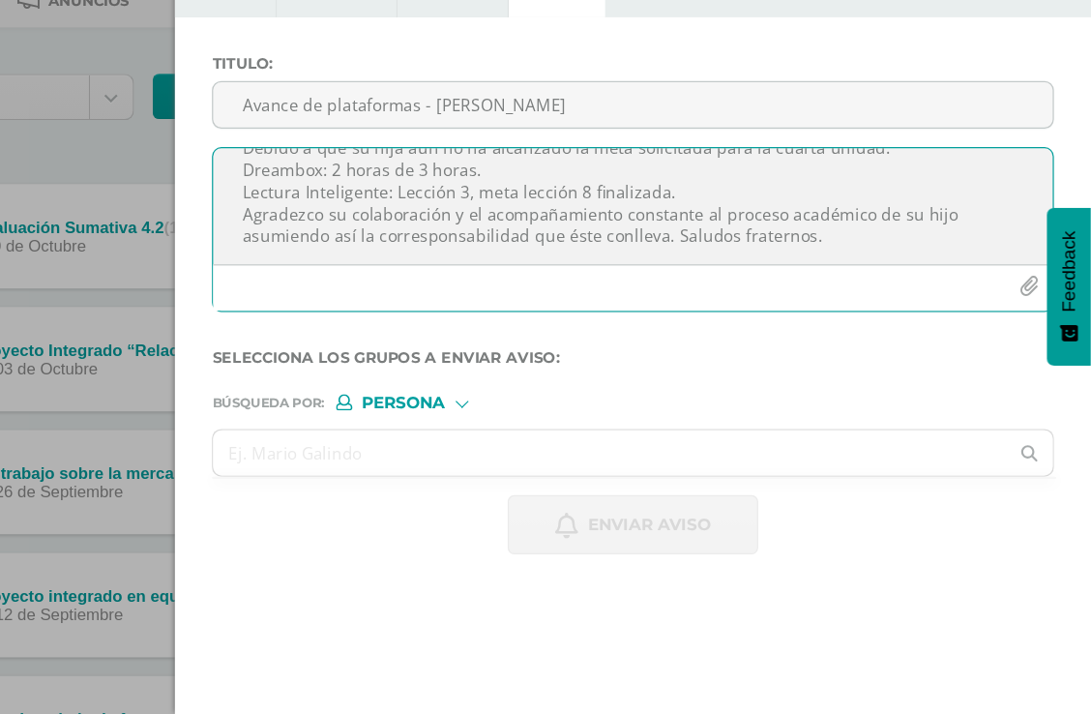
scroll to position [87, 0]
click at [780, 242] on textarea "Estimada Familia [PERSON_NAME]: ¡Buenos días! Deseamos que se encuentren bien. …" at bounding box center [709, 290] width 700 height 97
click at [783, 242] on textarea "Estimada Familia [PERSON_NAME]: ¡Buenos días! Deseamos que se encuentren bien. …" at bounding box center [709, 290] width 700 height 97
click at [771, 242] on textarea "Estimada Familia [PERSON_NAME]: ¡Buenos días! Deseamos que se encuentren bien. …" at bounding box center [709, 290] width 700 height 97
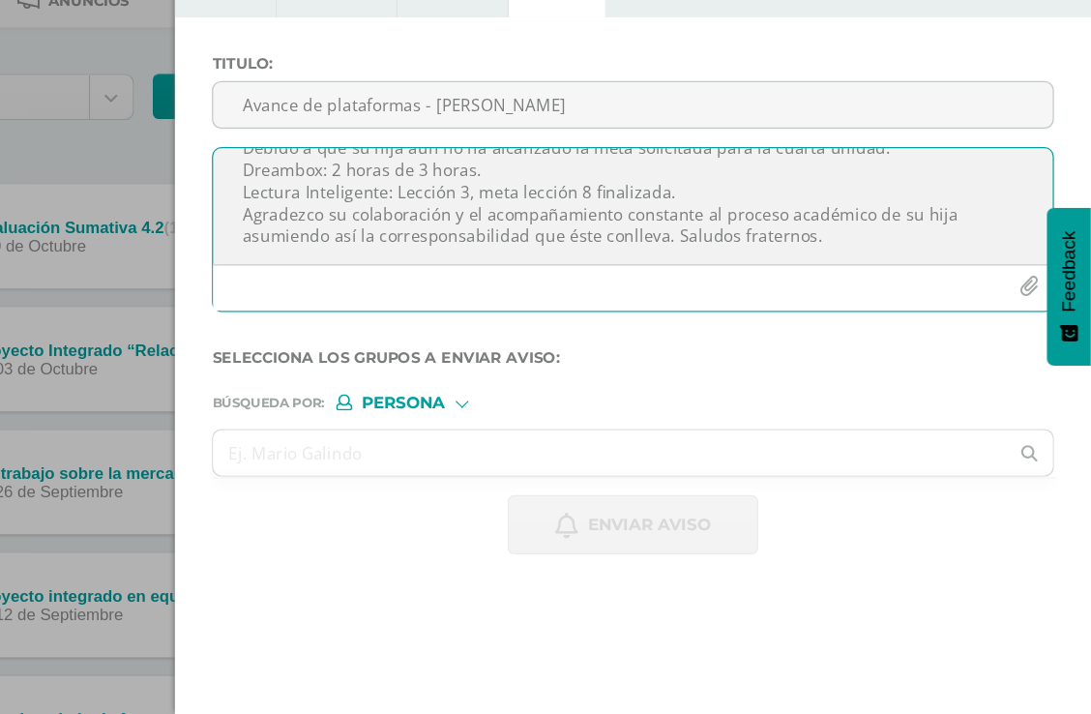
type textarea "Estimada Familia [PERSON_NAME]: ¡Buenos días! Deseamos que se encuentren bien. …"
click at [487, 187] on input "Avance de plataformas - [PERSON_NAME]" at bounding box center [709, 206] width 700 height 38
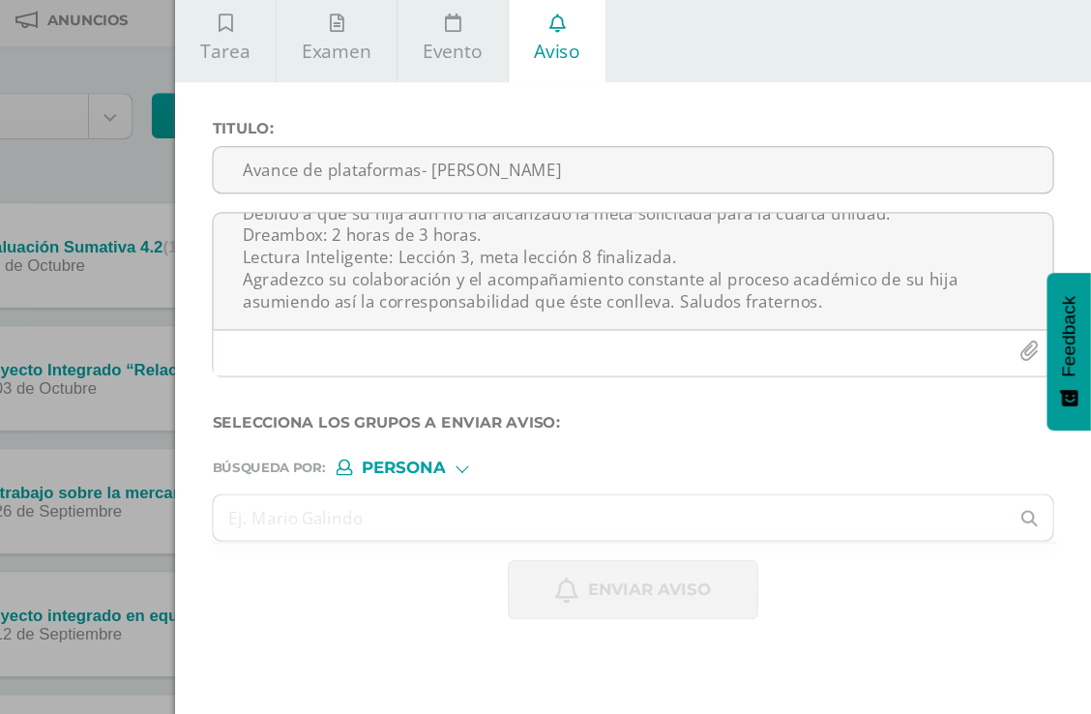
type input "Avance de plataformas- [PERSON_NAME]"
click at [407, 477] on input "text" at bounding box center [690, 496] width 662 height 38
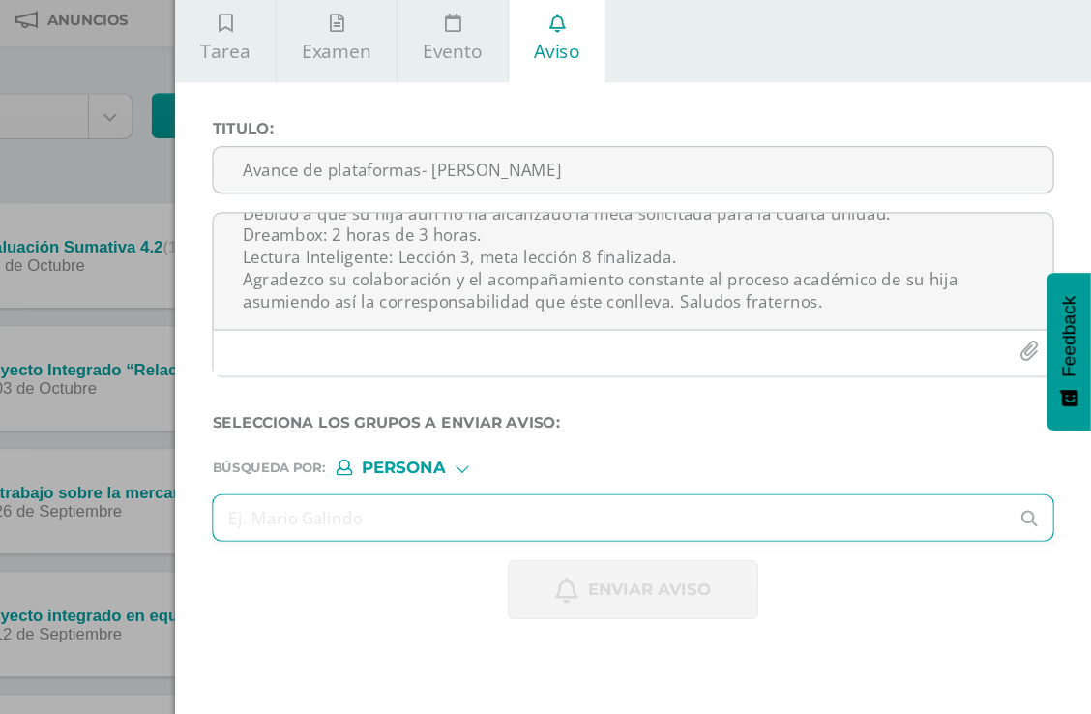
scroll to position [88, 45]
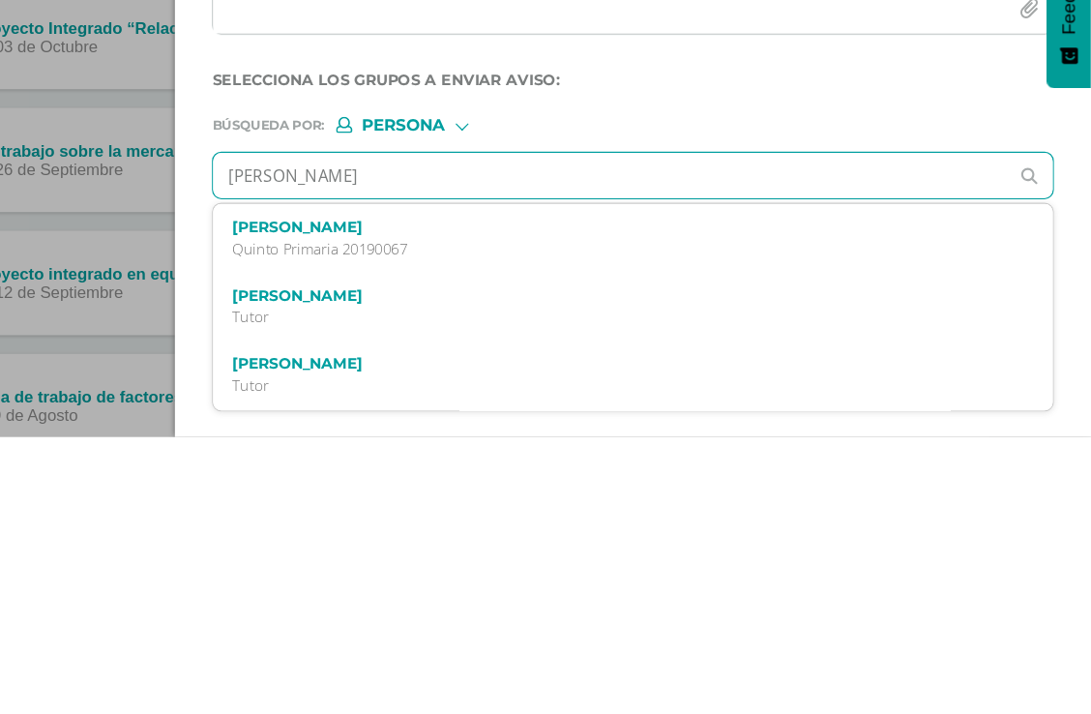
type input "[PERSON_NAME]"
click at [374, 531] on div "[PERSON_NAME] Quinto Primaria 20190067" at bounding box center [693, 548] width 639 height 34
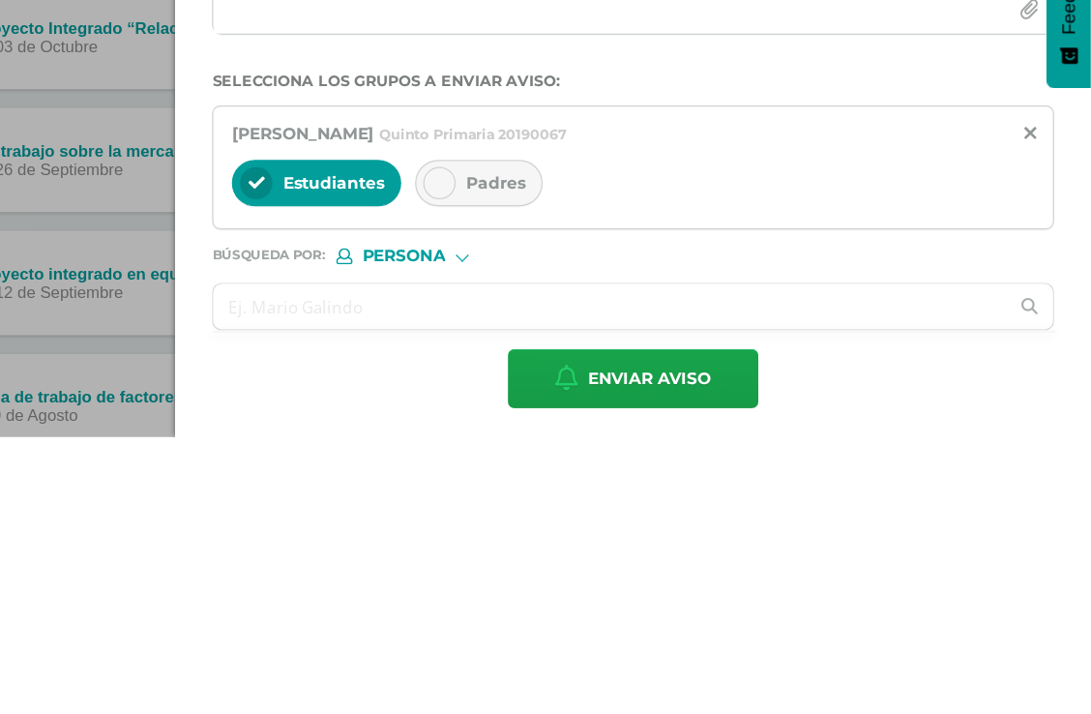
scroll to position [239, 46]
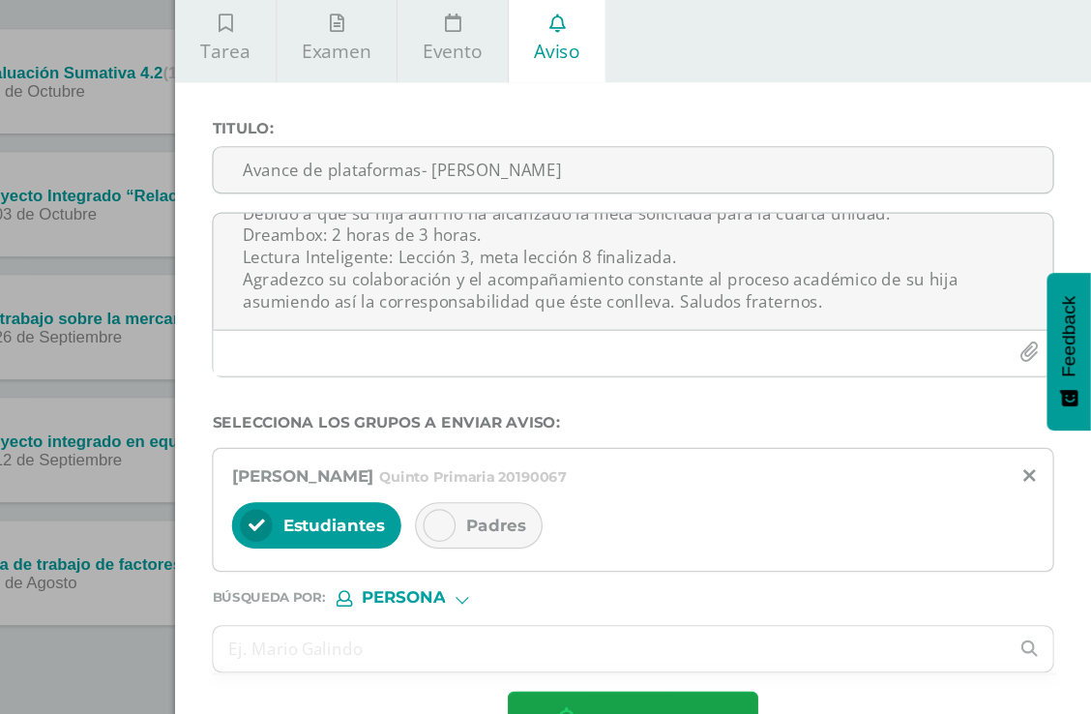
click at [541, 495] on icon at bounding box center [548, 502] width 14 height 14
click at [373, 586] on input "text" at bounding box center [690, 605] width 662 height 38
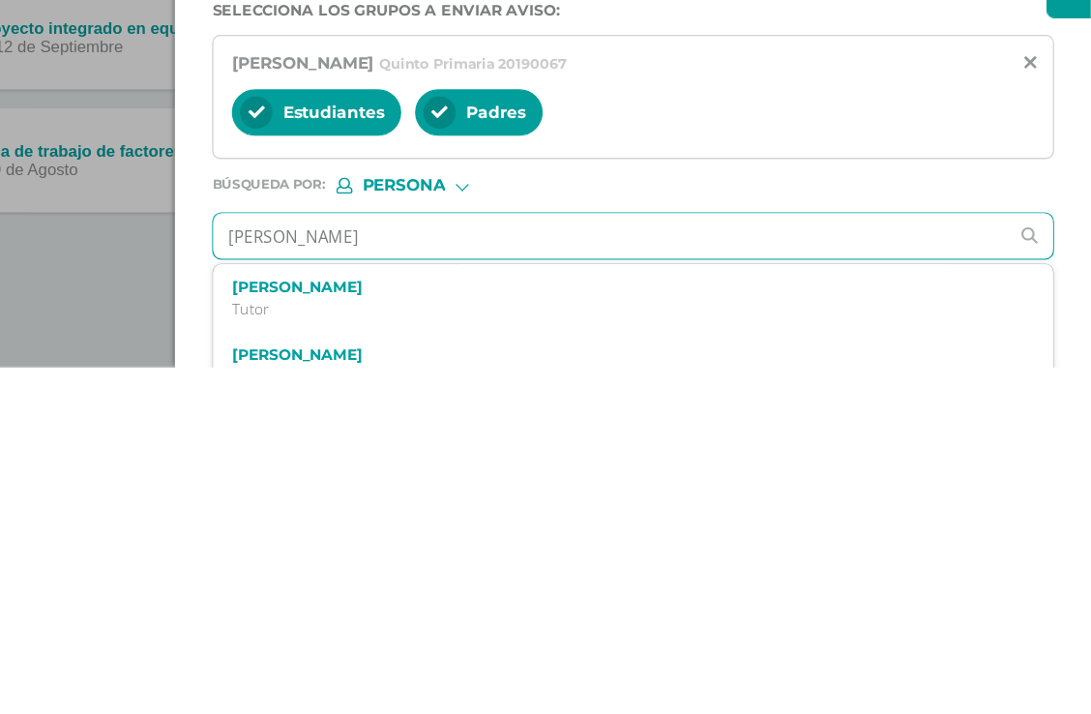
type input "[PERSON_NAME] am"
click at [446, 683] on div "[PERSON_NAME] Maestro" at bounding box center [709, 713] width 700 height 57
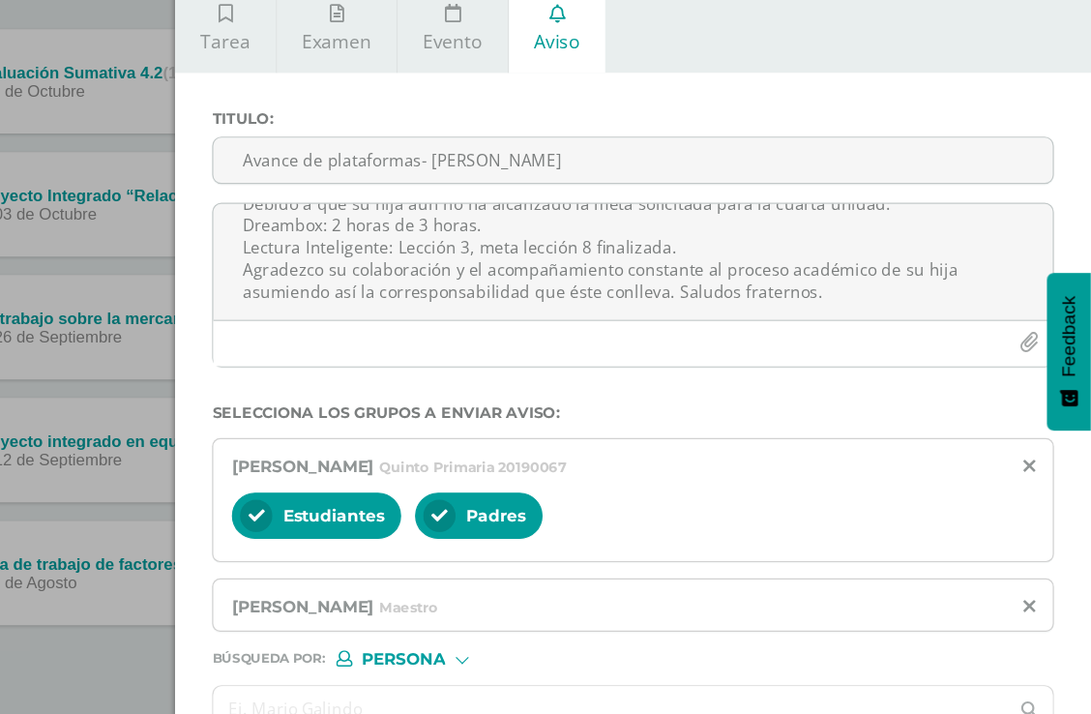
scroll to position [239, 46]
click at [671, 683] on span "Enviar aviso" at bounding box center [722, 715] width 103 height 47
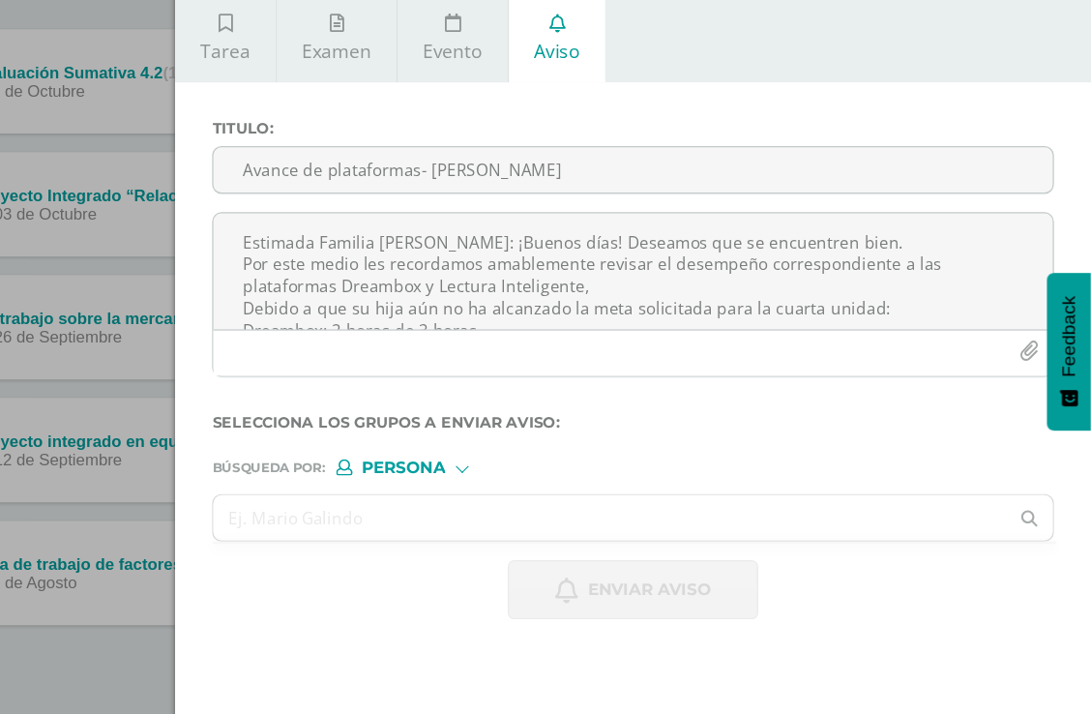
click at [44, 609] on div "Crea una nueva actividad Tarea Examen Evento Aviso Título: Fecha: [DATE] 20:00:…" at bounding box center [545, 357] width 1091 height 714
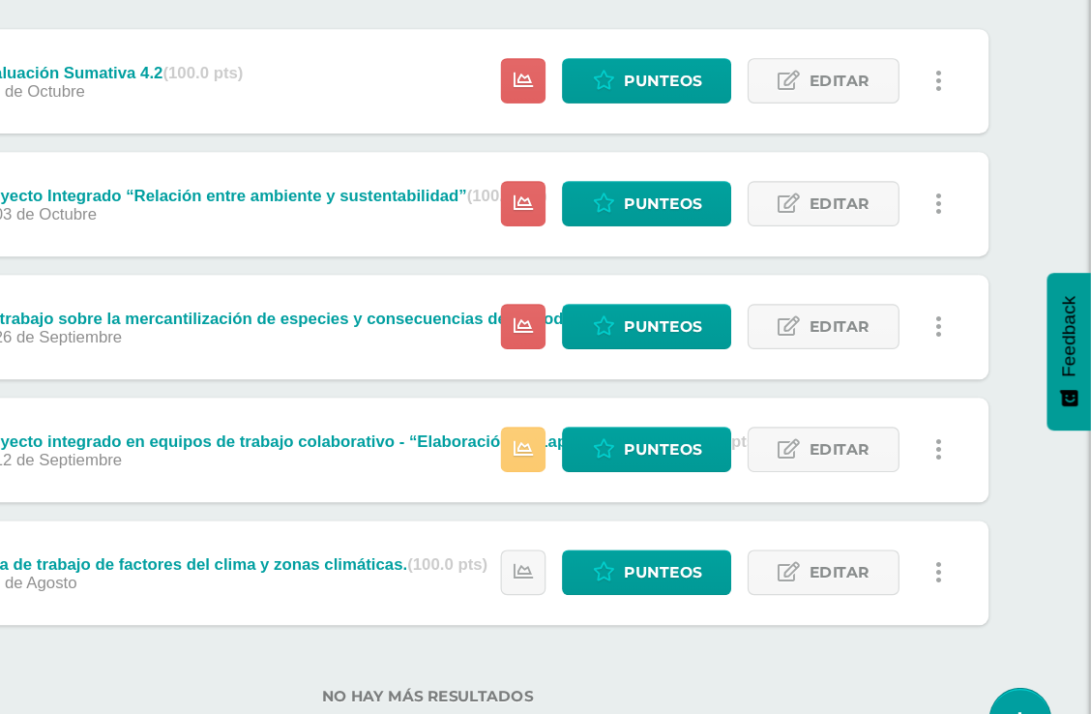
click at [64, 606] on div "Crea una nueva actividad Tarea Examen Evento Aviso Título: Fecha: [DATE] 20:00:…" at bounding box center [545, 357] width 1091 height 714
